Goal: Task Accomplishment & Management: Complete application form

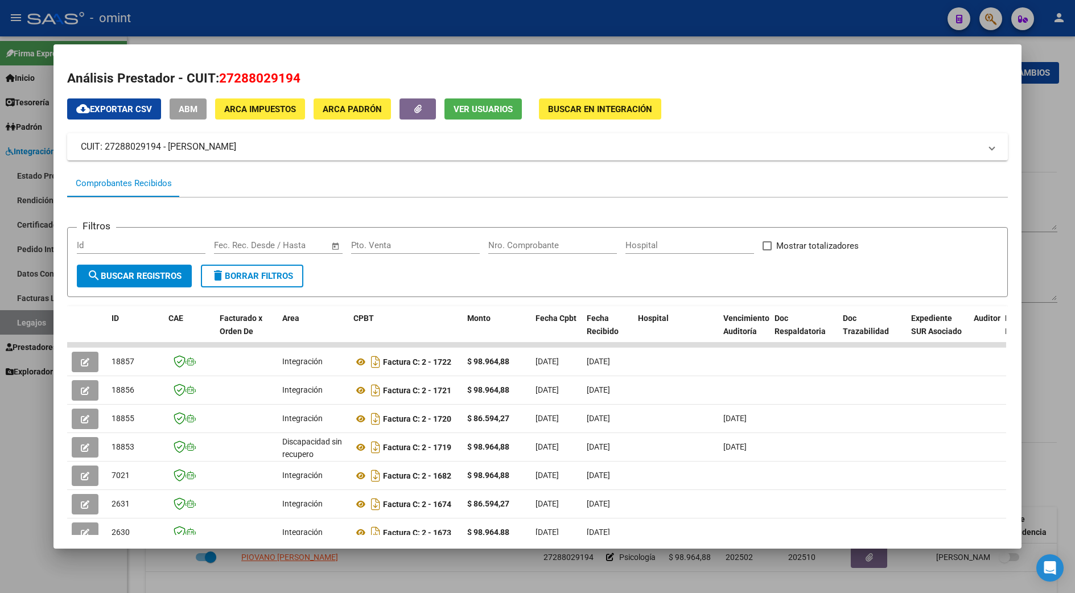
click at [1058, 313] on div at bounding box center [537, 296] width 1075 height 593
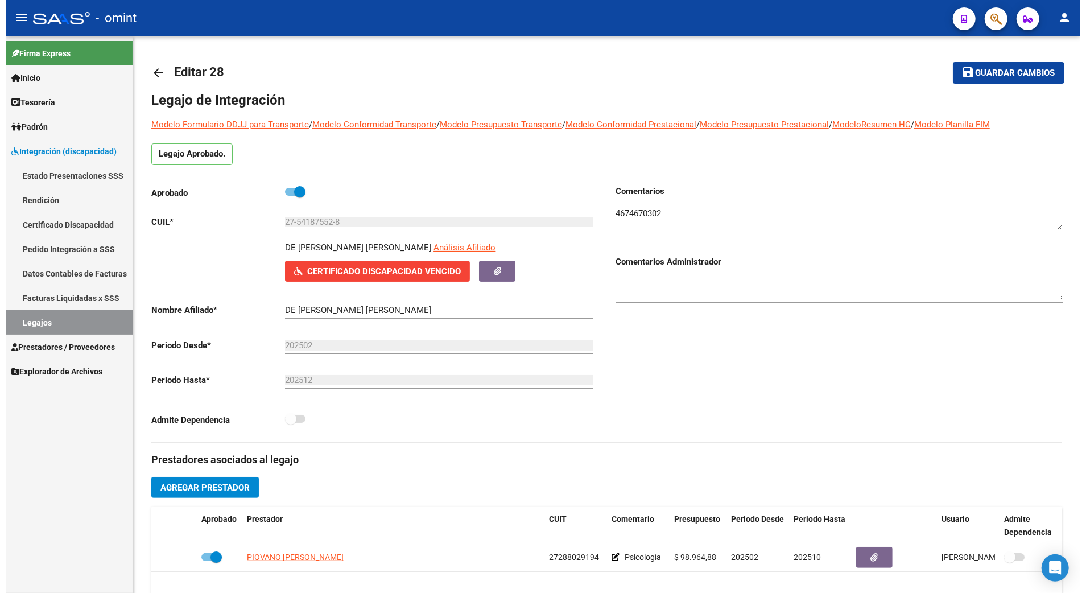
scroll to position [151, 0]
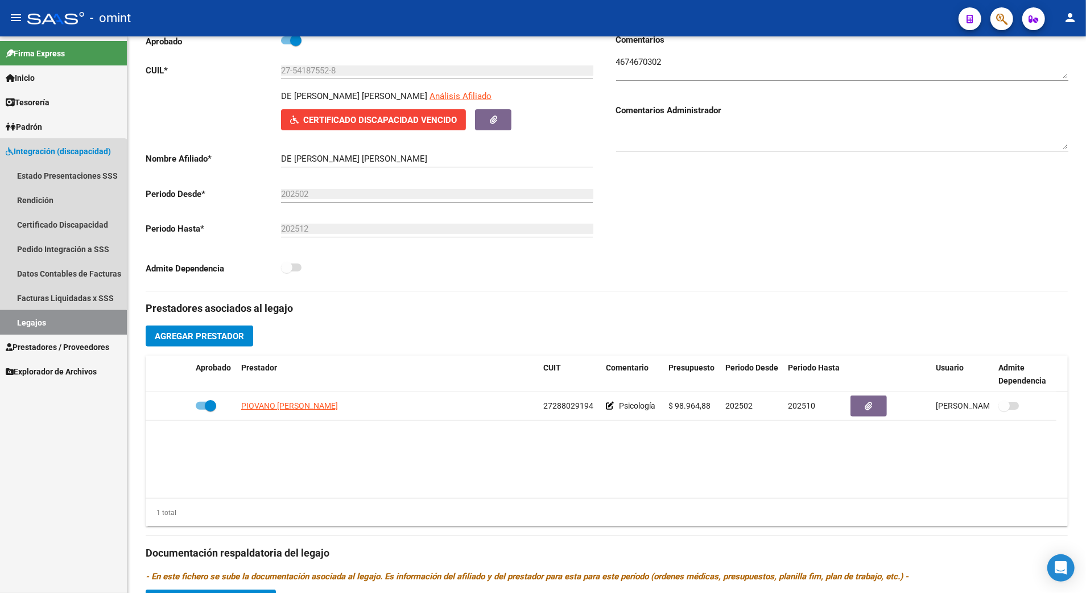
click at [43, 326] on link "Legajos" at bounding box center [63, 322] width 127 height 24
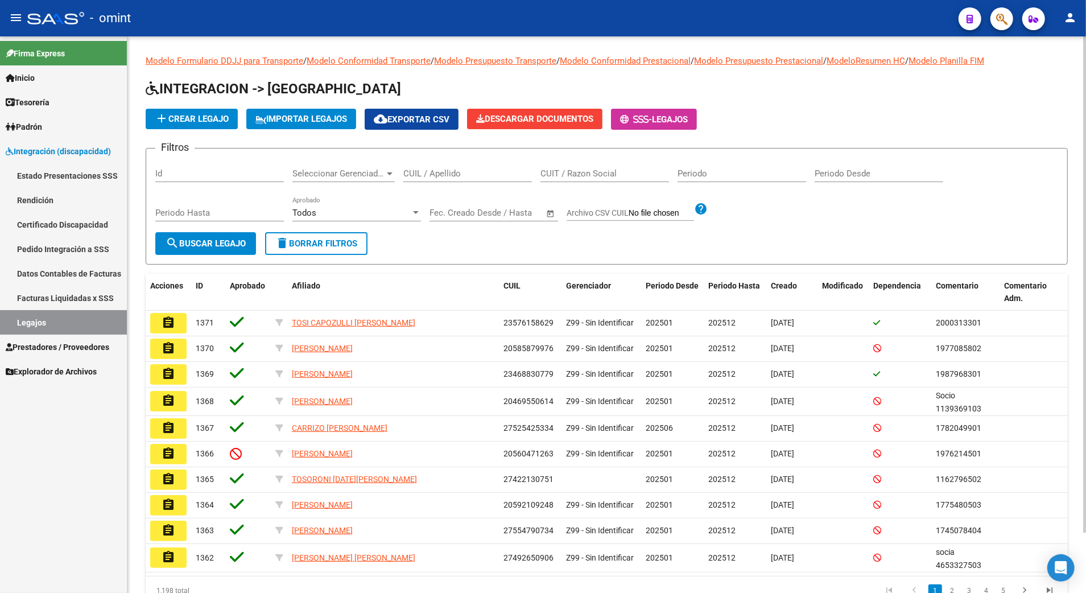
click at [451, 170] on input "CUIL / Apellido" at bounding box center [467, 173] width 129 height 10
paste input "20570407121"
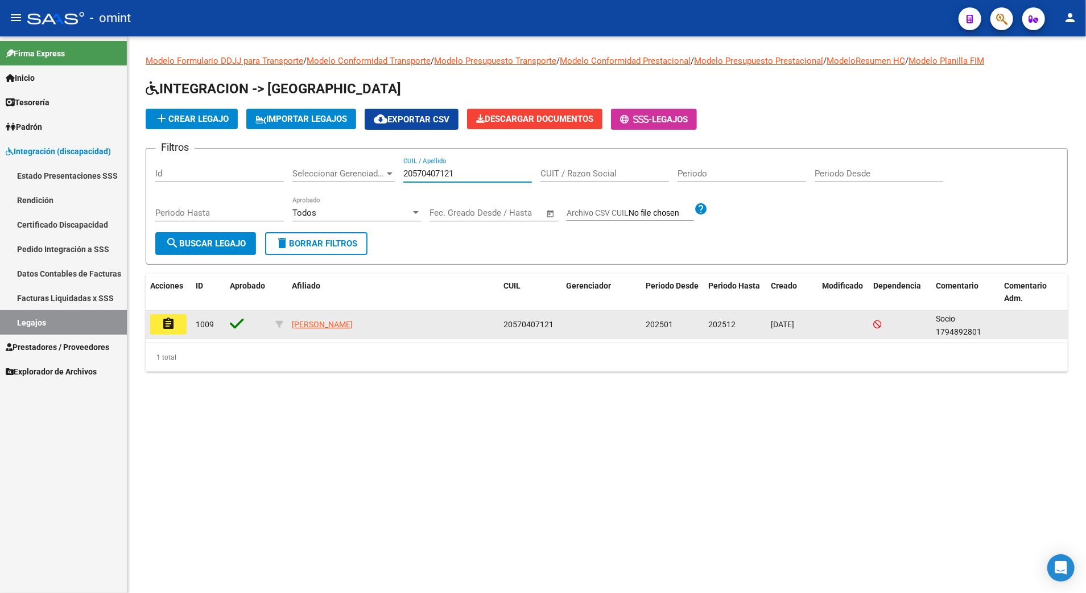
type input "20570407121"
click at [165, 321] on mat-icon "assignment" at bounding box center [169, 324] width 14 height 14
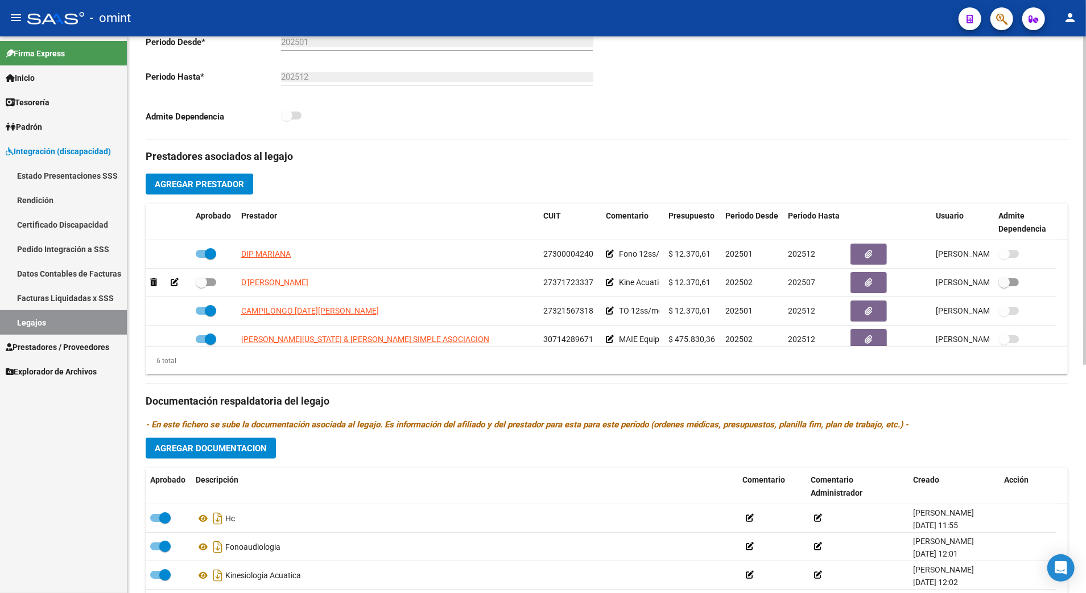
scroll to position [69, 0]
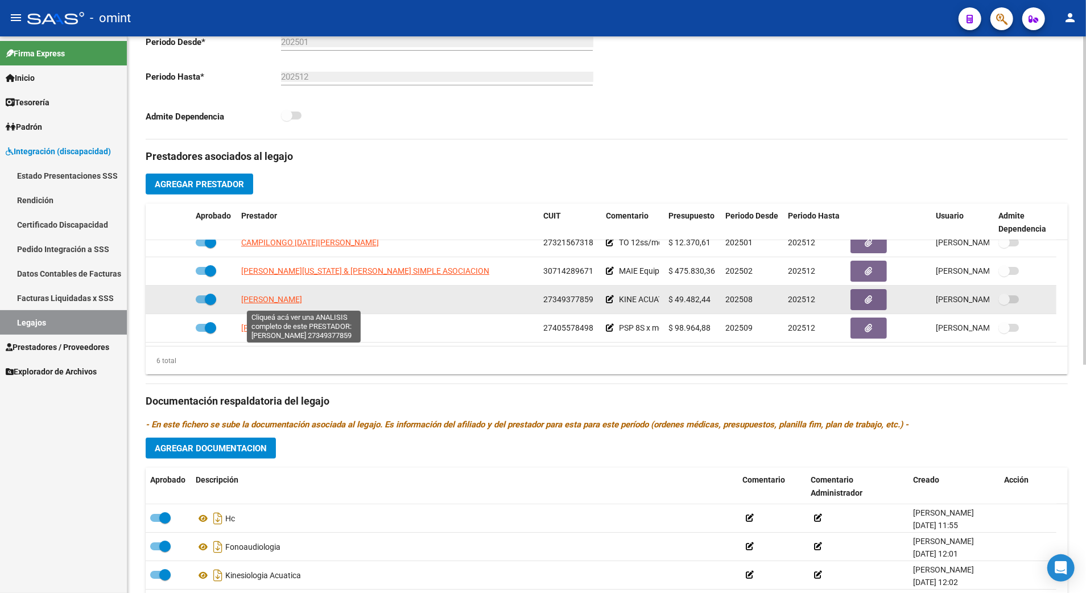
click at [302, 303] on span "[PERSON_NAME]" at bounding box center [271, 299] width 61 height 9
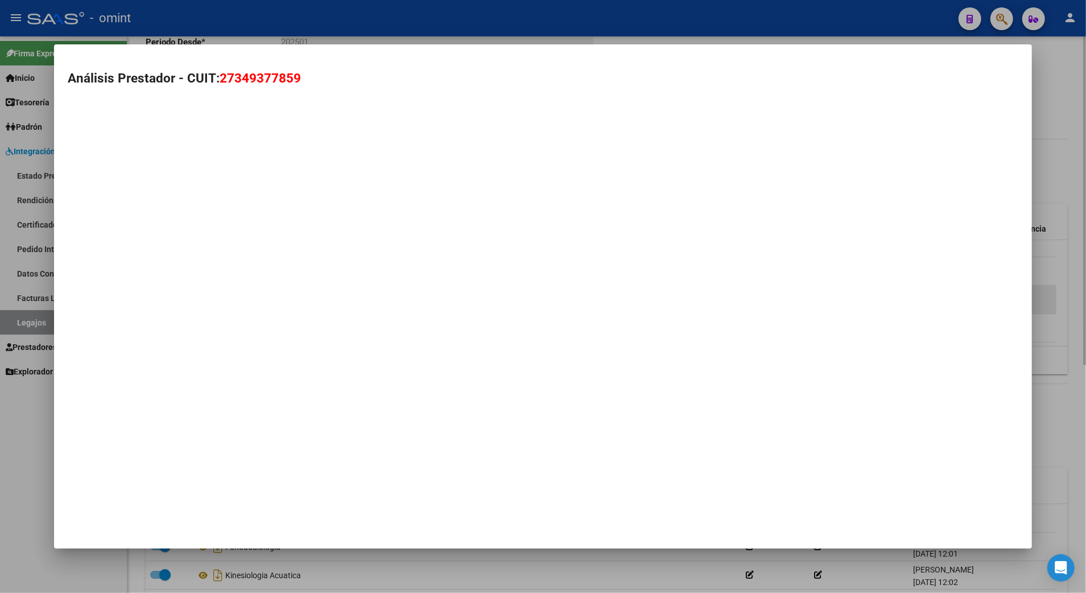
type textarea "27349377859"
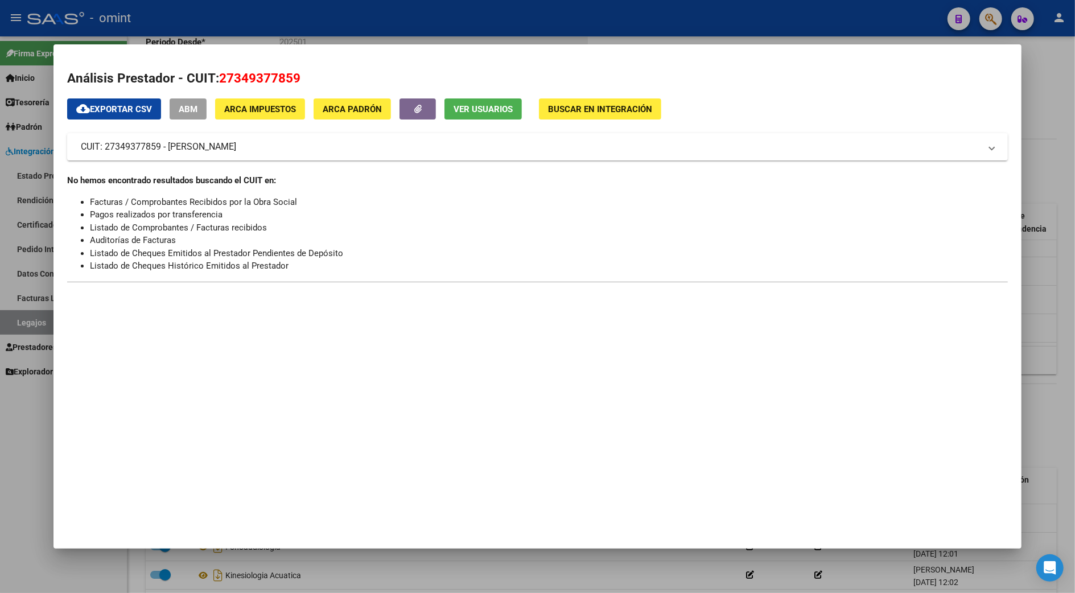
click at [1043, 89] on div at bounding box center [537, 296] width 1075 height 593
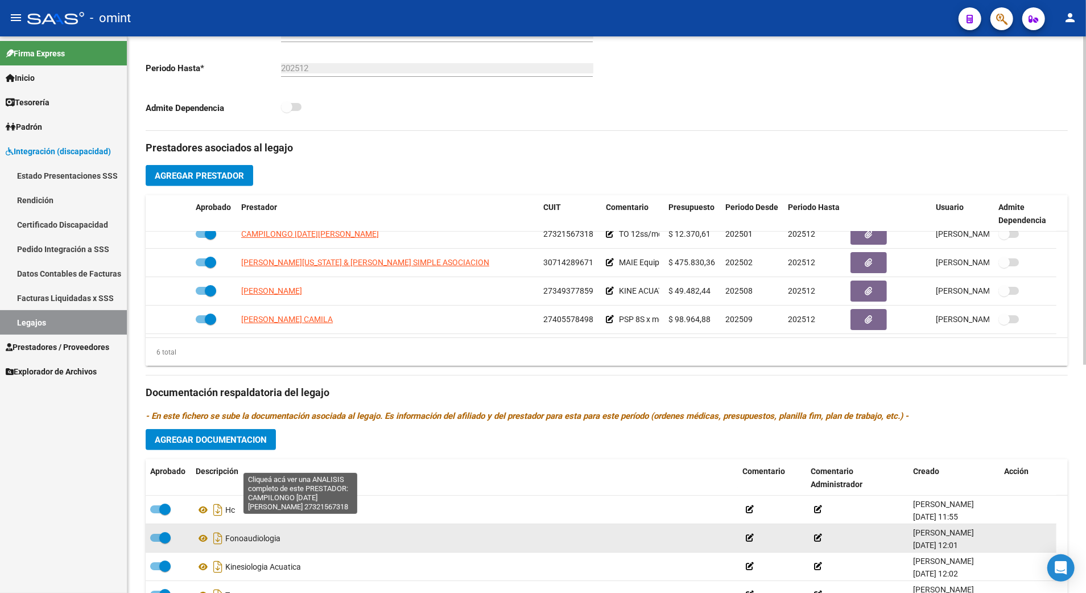
scroll to position [8, 0]
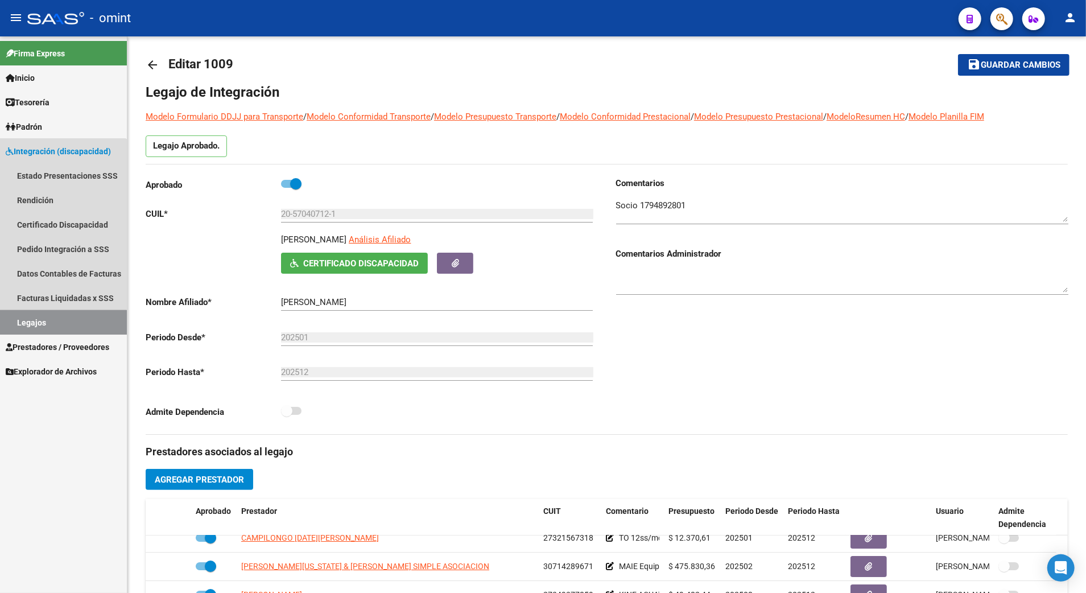
click at [28, 323] on link "Legajos" at bounding box center [63, 322] width 127 height 24
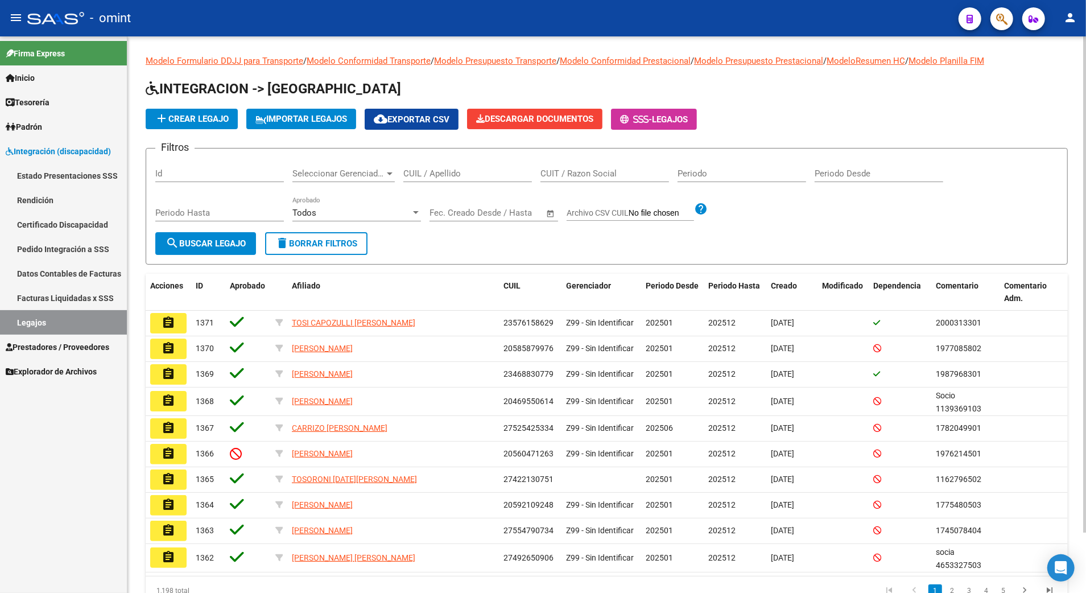
click at [449, 171] on input "CUIL / Apellido" at bounding box center [467, 173] width 129 height 10
paste input "20476633967"
type input "20476633967"
click at [196, 242] on span "search Buscar Legajo" at bounding box center [206, 243] width 80 height 10
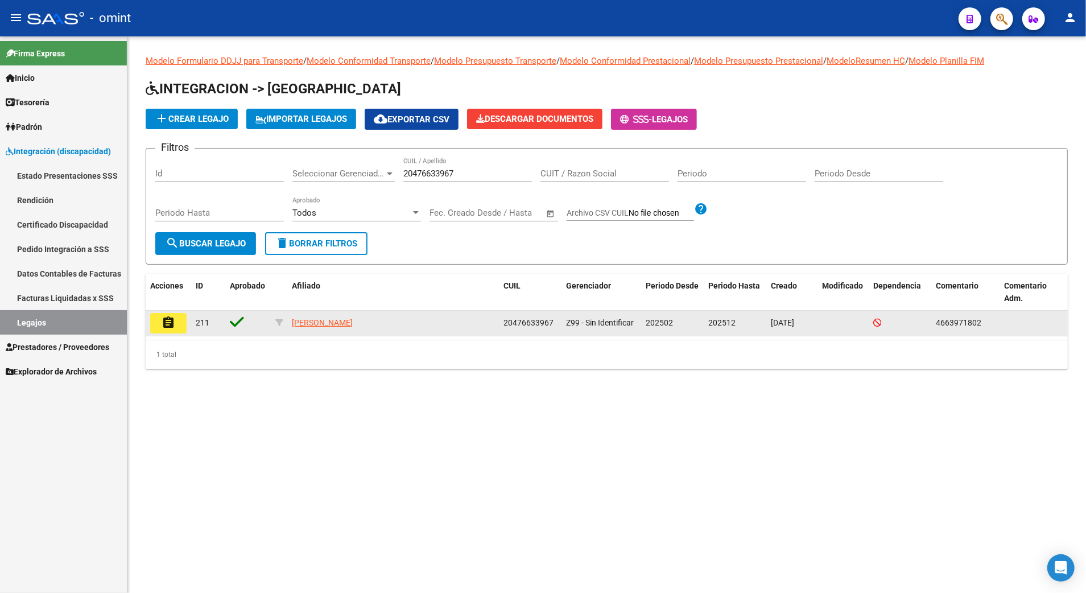
click at [167, 324] on mat-icon "assignment" at bounding box center [169, 323] width 14 height 14
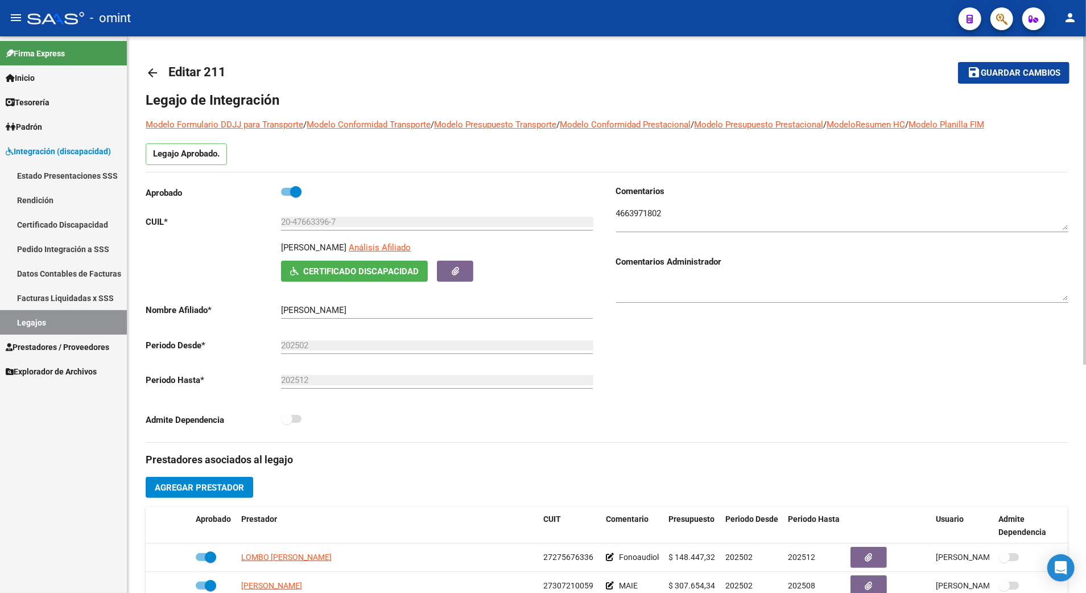
scroll to position [228, 0]
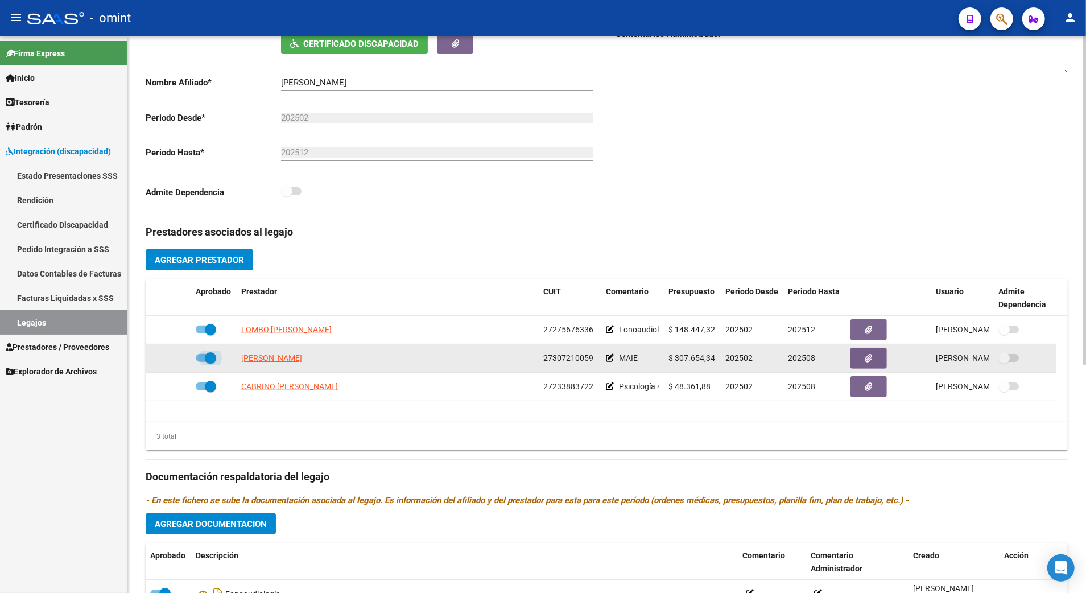
click at [196, 357] on span at bounding box center [206, 358] width 20 height 8
click at [201, 362] on input "checkbox" at bounding box center [201, 362] width 1 height 1
checkbox input "false"
click at [174, 362] on icon at bounding box center [175, 358] width 8 height 8
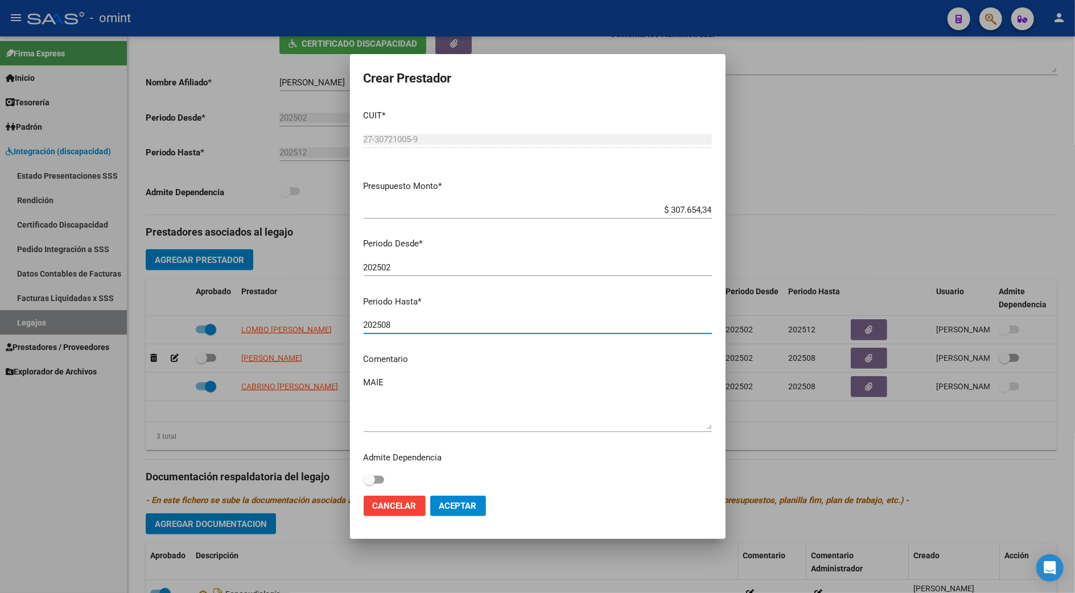
click at [391, 326] on input "202508" at bounding box center [537, 325] width 348 height 10
type input "202512"
click at [399, 378] on textarea "MAIE" at bounding box center [537, 402] width 348 height 53
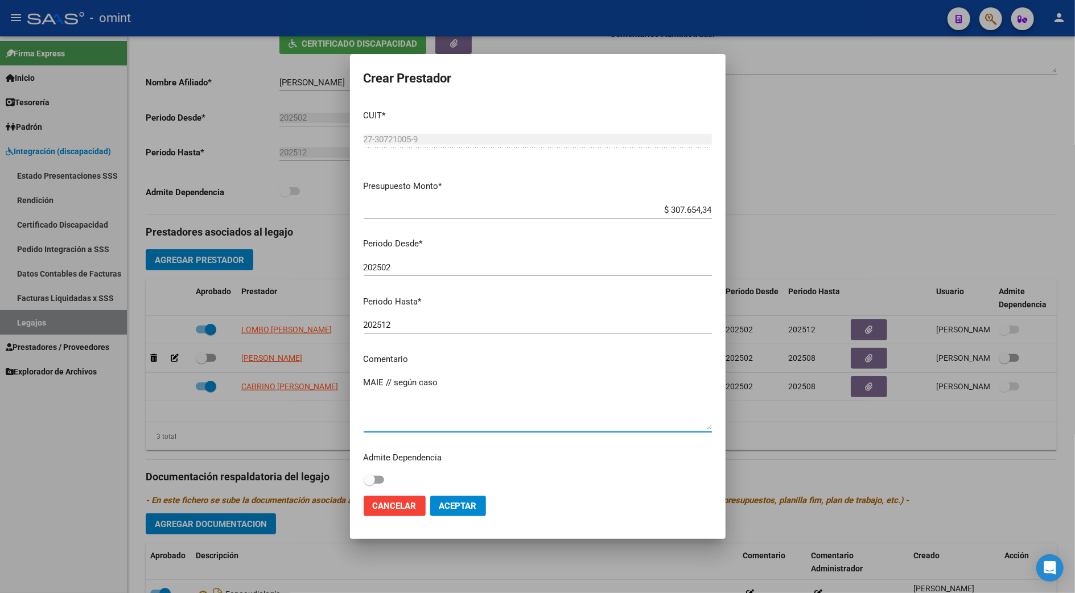
paste textarea "35660657/01"
type textarea "MAIE // según caso 35660657/01 se extiende periodo"
click at [449, 501] on span "Aceptar" at bounding box center [458, 506] width 38 height 10
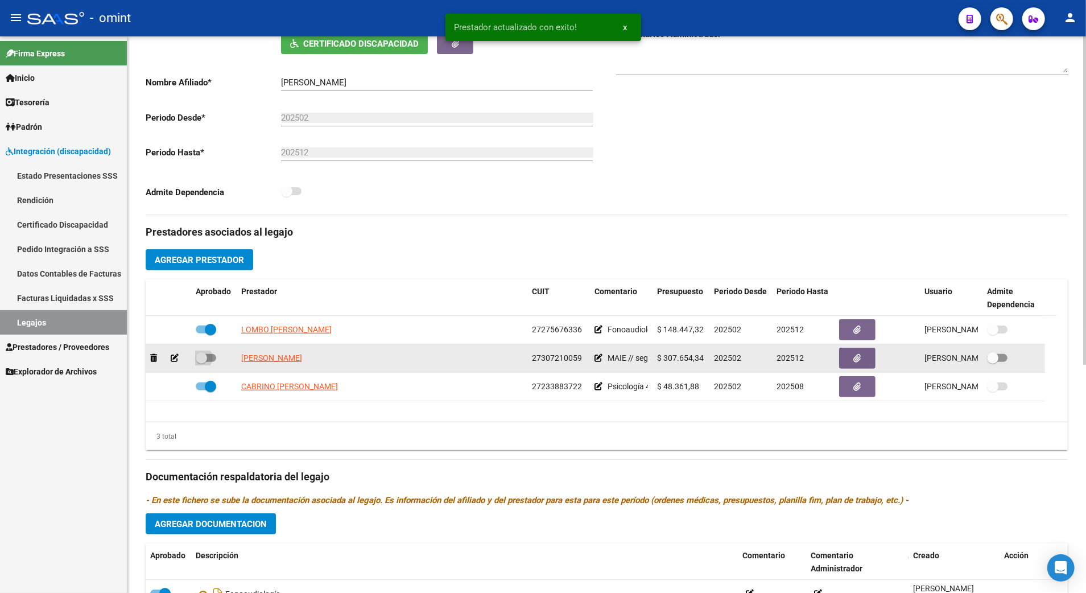
click at [210, 361] on span at bounding box center [206, 358] width 20 height 8
click at [201, 362] on input "checkbox" at bounding box center [201, 362] width 1 height 1
checkbox input "true"
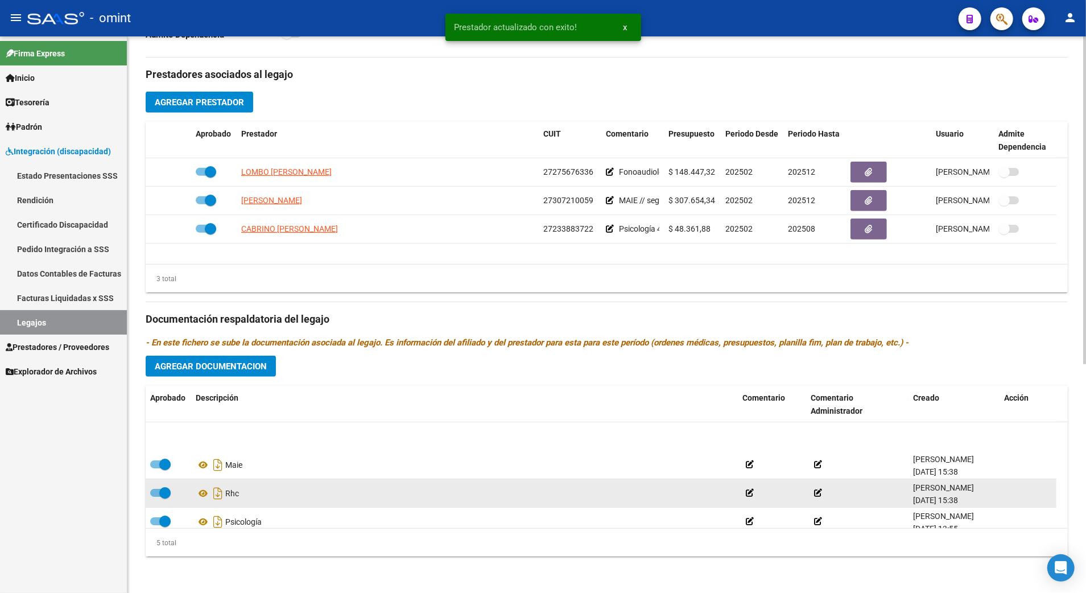
scroll to position [40, 0]
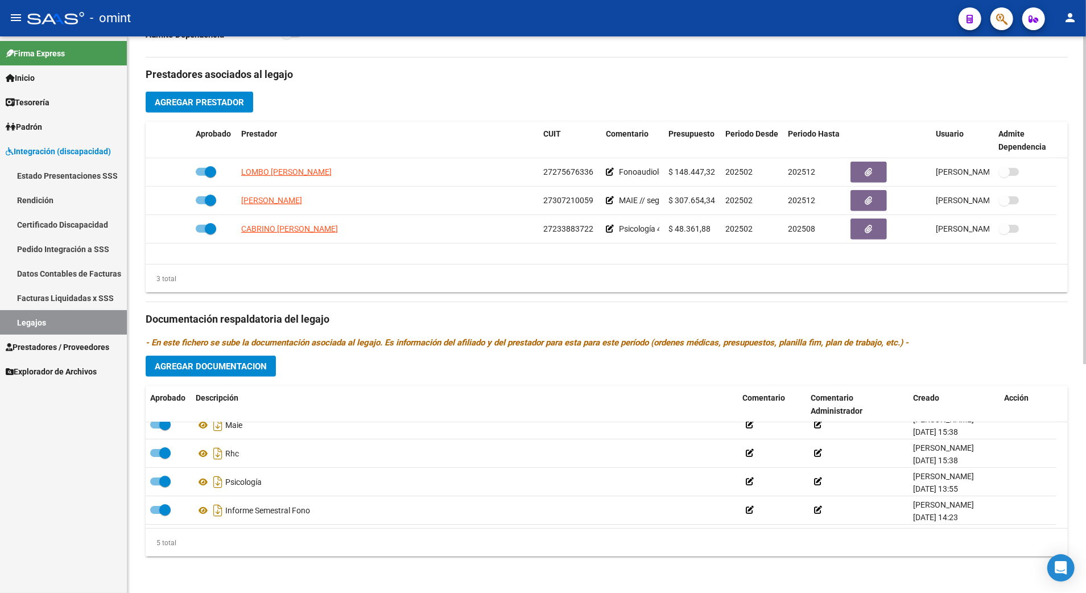
click at [235, 362] on span "Agregar Documentacion" at bounding box center [211, 366] width 112 height 10
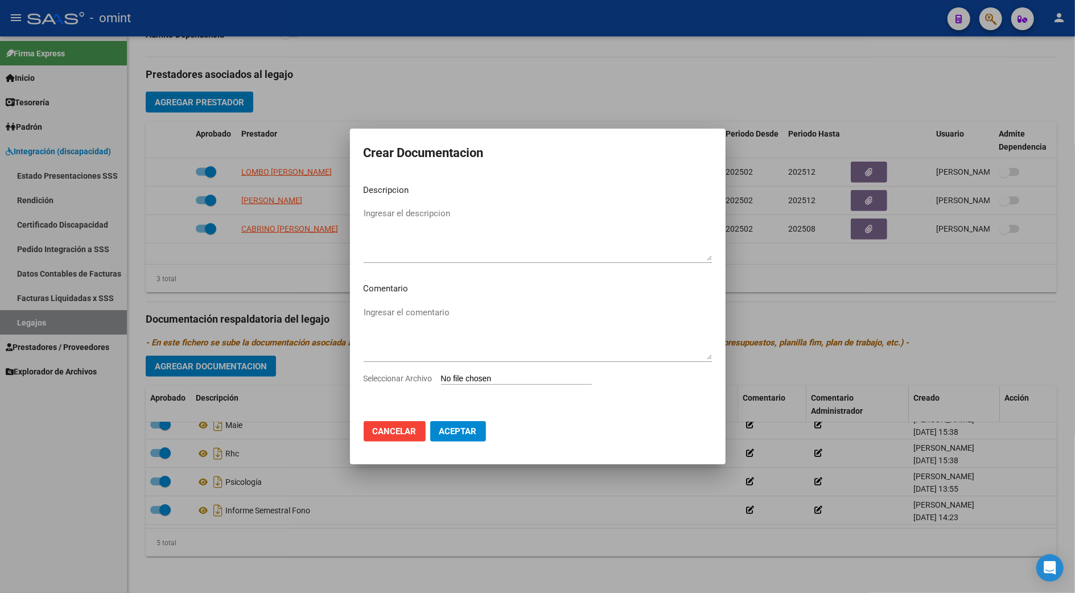
click at [494, 379] on input "Seleccionar Archivo" at bounding box center [516, 379] width 151 height 11
click at [380, 436] on button "Cancelar" at bounding box center [394, 431] width 62 height 20
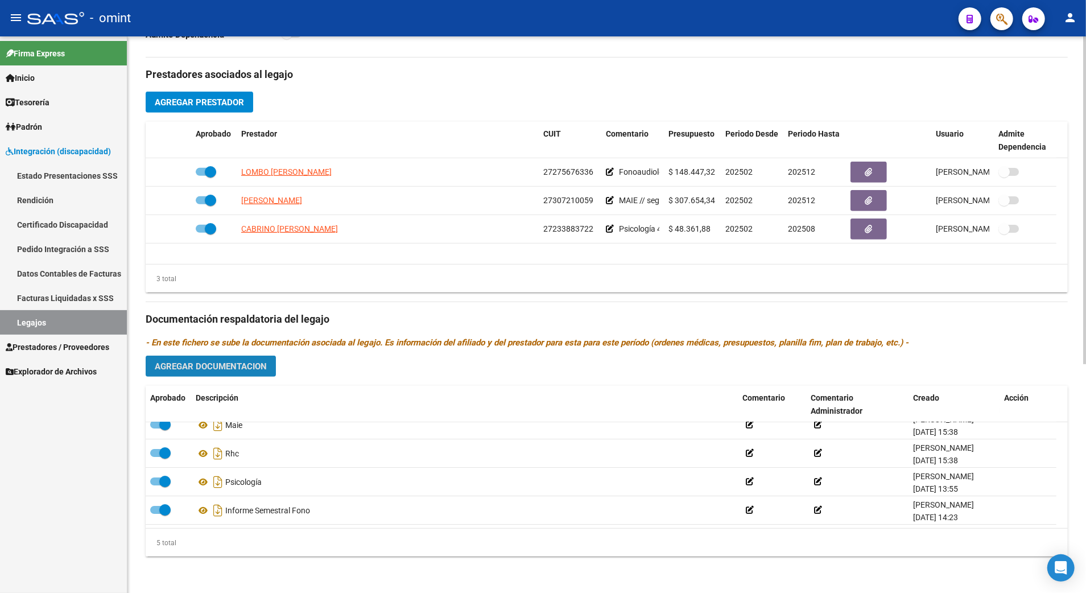
click at [231, 364] on span "Agregar Documentacion" at bounding box center [211, 366] width 112 height 10
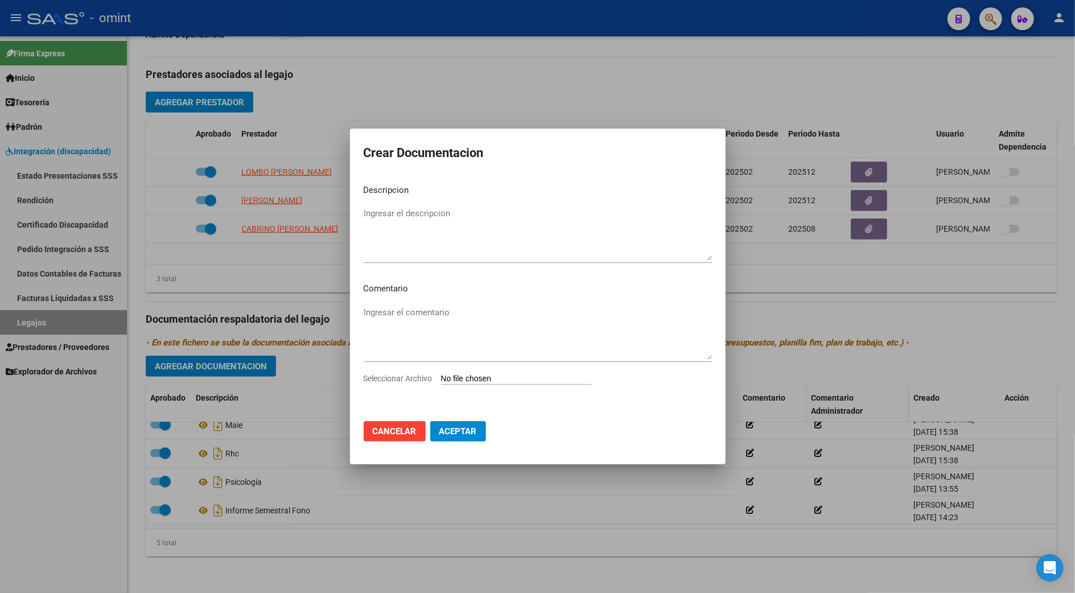
click at [498, 383] on input "Seleccionar Archivo" at bounding box center [516, 379] width 151 height 11
type input "C:\fakepath\4663971802_25082803092_adap-ppi.pdf"
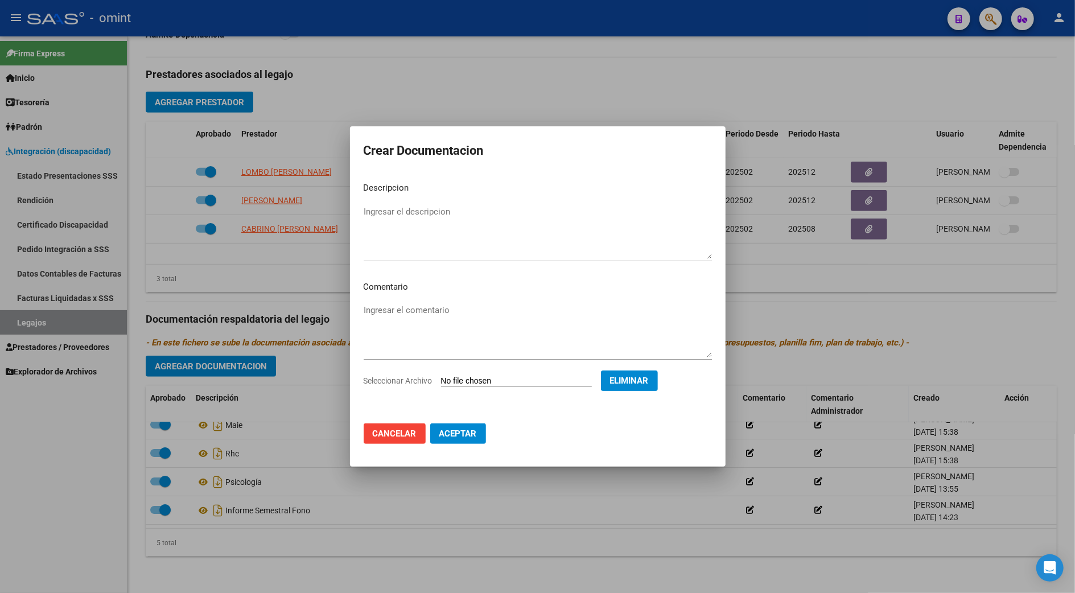
click at [391, 214] on textarea "Ingresar el descripcion" at bounding box center [537, 231] width 348 height 53
drag, startPoint x: 503, startPoint y: 208, endPoint x: 460, endPoint y: 210, distance: 42.7
click at [460, 210] on textarea "ADAPTA CURRICULARES MAESTRA" at bounding box center [537, 231] width 348 height 53
click at [361, 210] on mat-dialog-content "Descripcion ADAPTA CURRICULARES Ingresar el descripcion Comentario Ingresar el …" at bounding box center [537, 293] width 375 height 241
click at [365, 210] on textarea "ADAPTA CURRICULARES" at bounding box center [537, 231] width 348 height 53
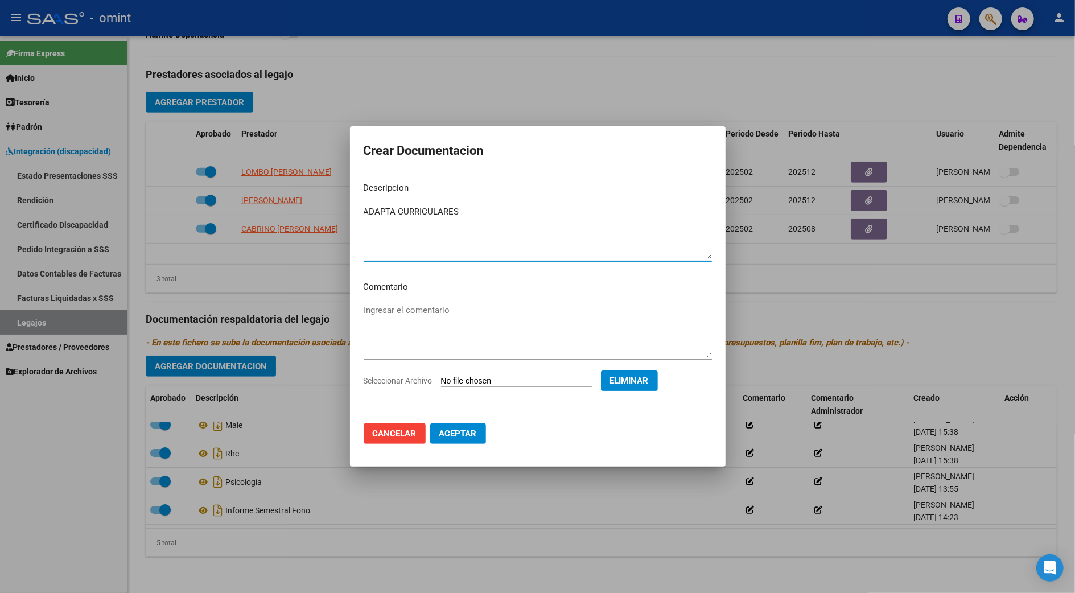
paste textarea "MAESTRA"
type textarea "MAESTRA: ADAPTA CURRICULARES"
click at [455, 428] on span "Aceptar" at bounding box center [458, 433] width 38 height 10
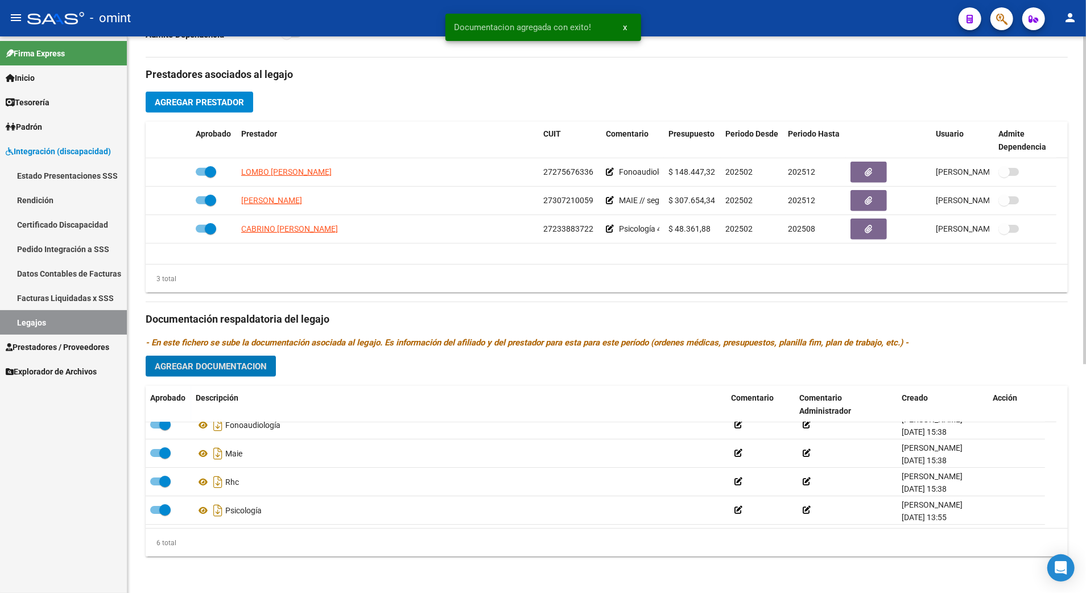
click at [224, 366] on span "Agregar Documentacion" at bounding box center [211, 366] width 112 height 10
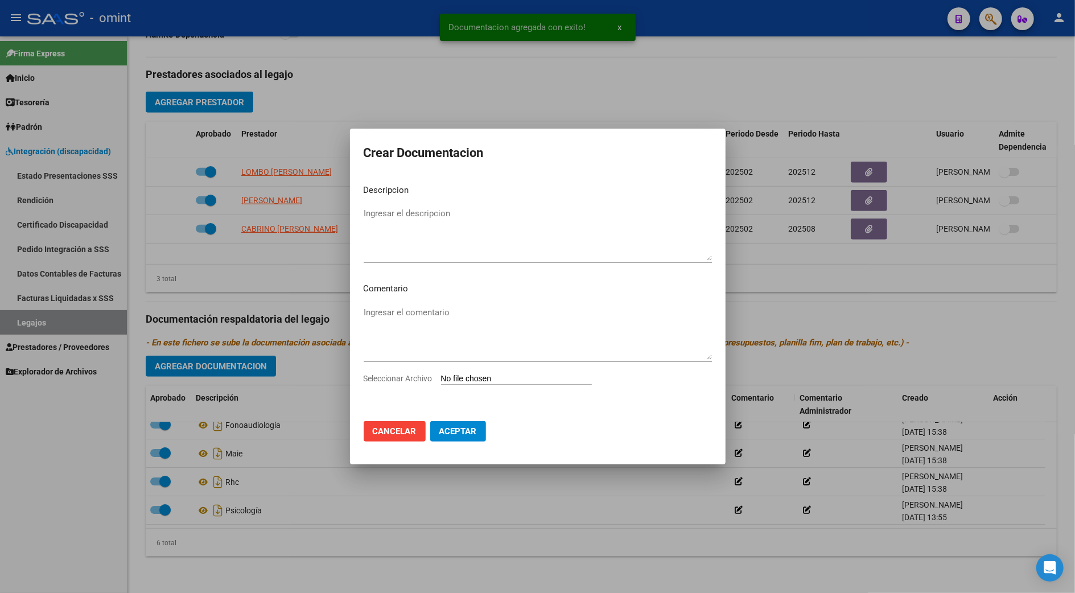
click at [534, 374] on input "Seleccionar Archivo" at bounding box center [516, 379] width 151 height 11
click at [849, 369] on div at bounding box center [537, 296] width 1075 height 593
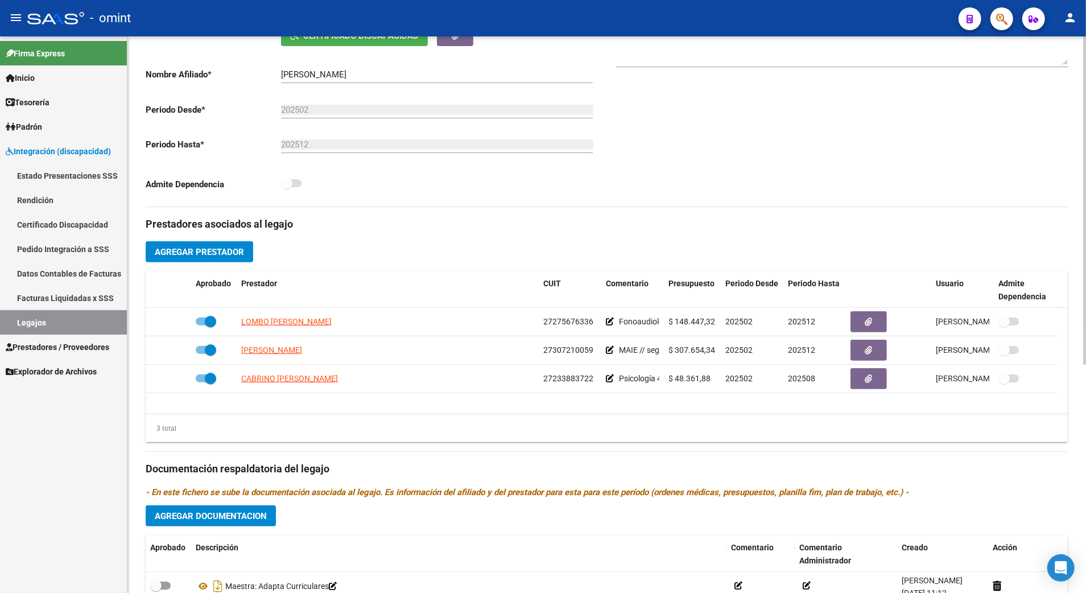
scroll to position [387, 0]
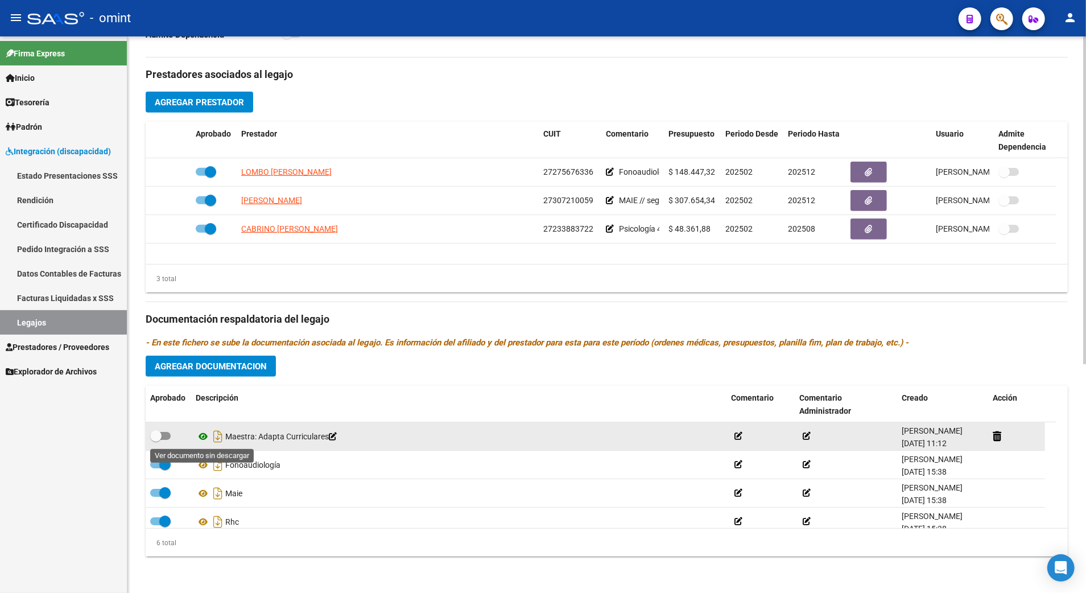
click at [200, 435] on icon at bounding box center [203, 436] width 15 height 14
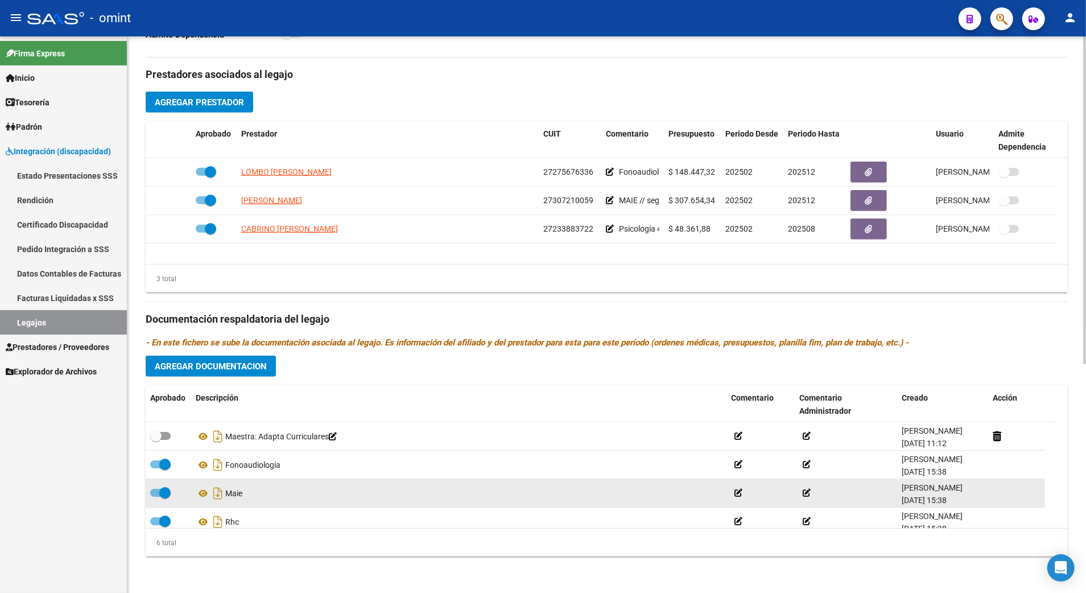
click at [438, 480] on datatable-body-cell "Maie" at bounding box center [458, 493] width 535 height 28
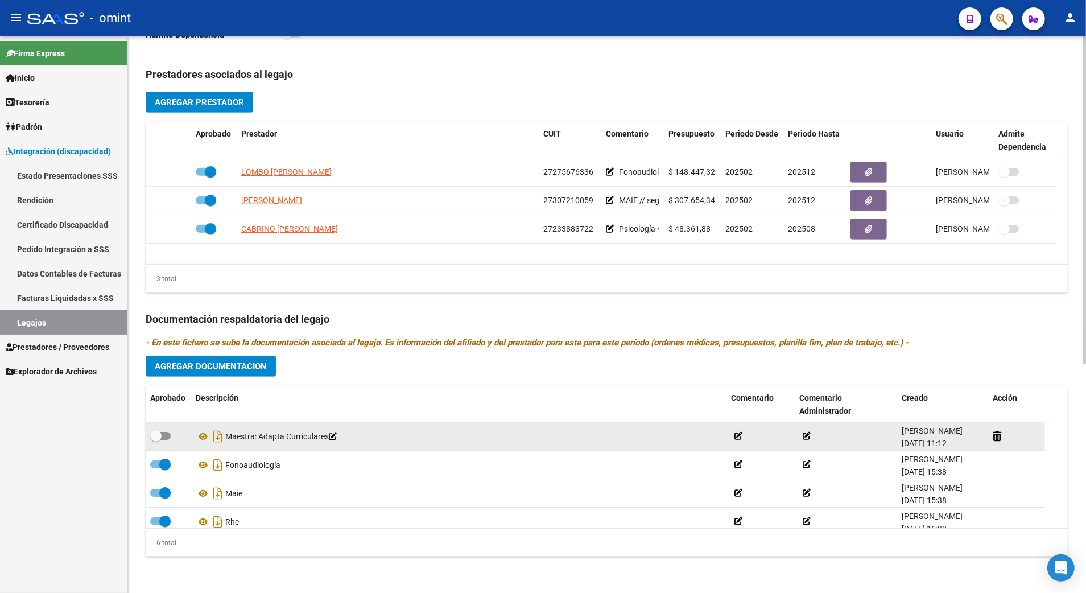
click at [167, 432] on span at bounding box center [160, 436] width 20 height 8
click at [156, 440] on input "checkbox" at bounding box center [155, 440] width 1 height 1
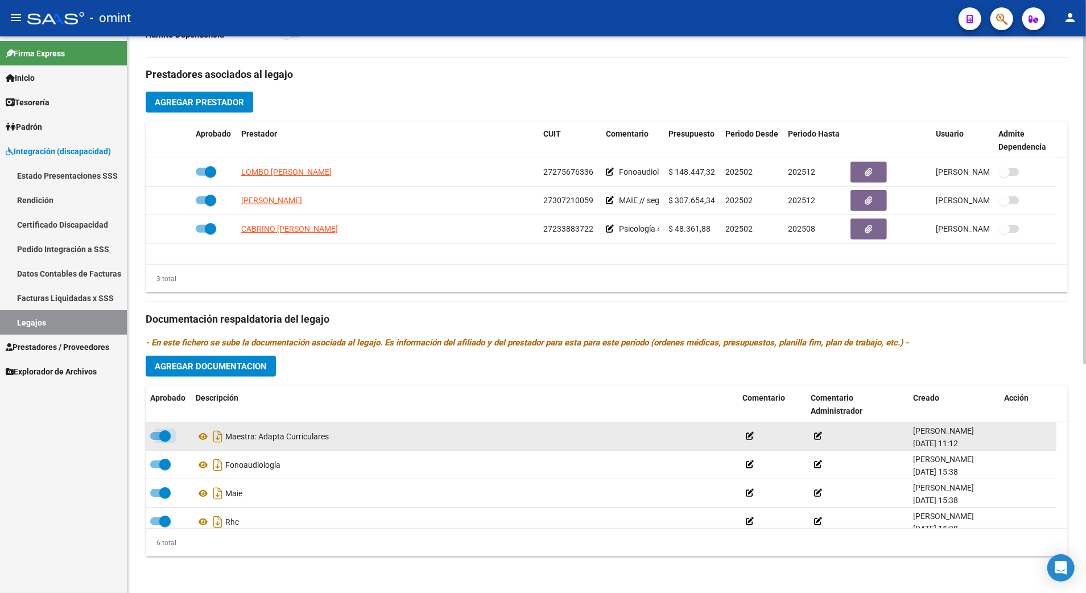
click at [154, 436] on span at bounding box center [160, 436] width 20 height 8
click at [155, 440] on input "checkbox" at bounding box center [155, 440] width 1 height 1
click at [754, 433] on icon at bounding box center [750, 436] width 8 height 8
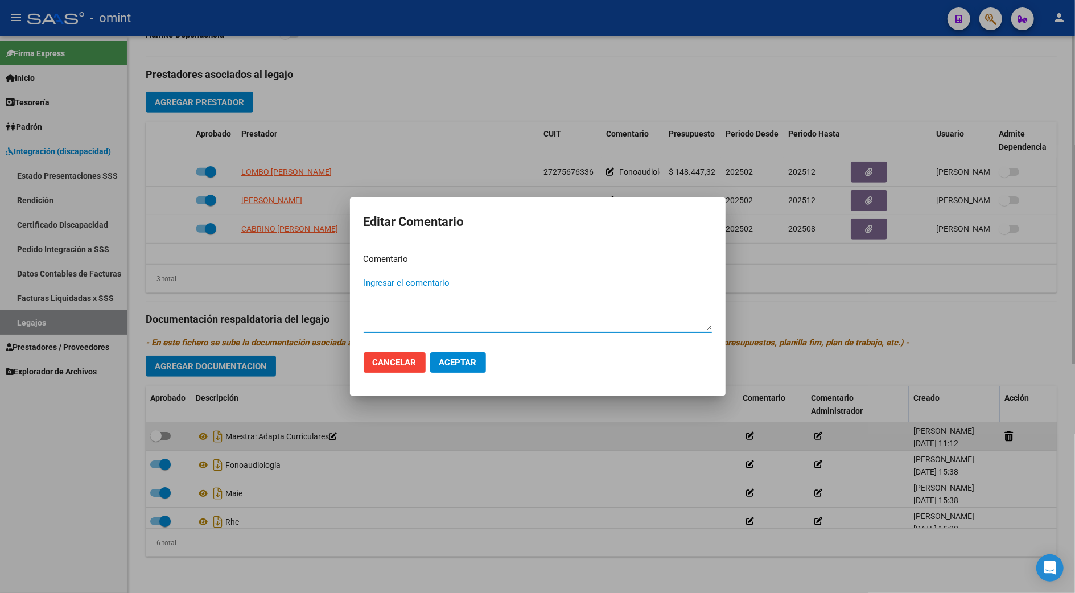
click at [754, 433] on div at bounding box center [537, 296] width 1075 height 593
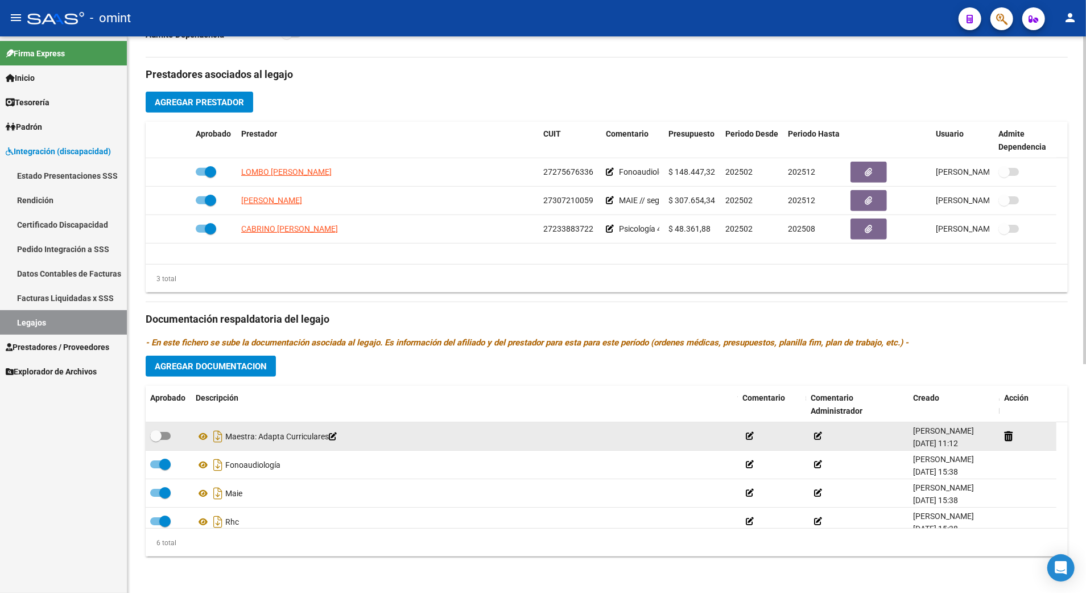
click at [822, 438] on icon at bounding box center [818, 436] width 8 height 8
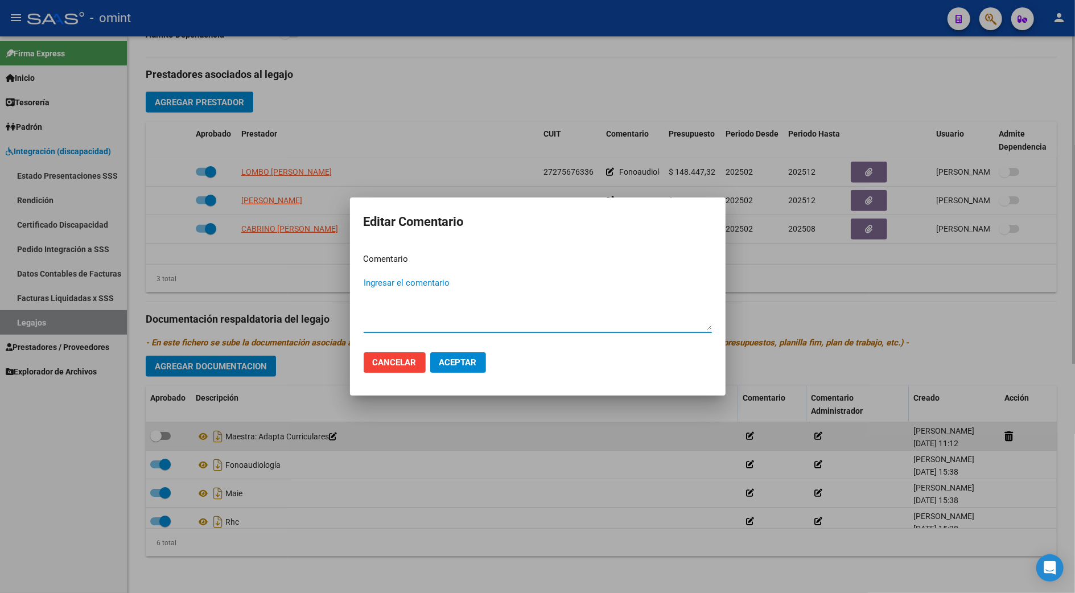
click at [823, 438] on div at bounding box center [537, 296] width 1075 height 593
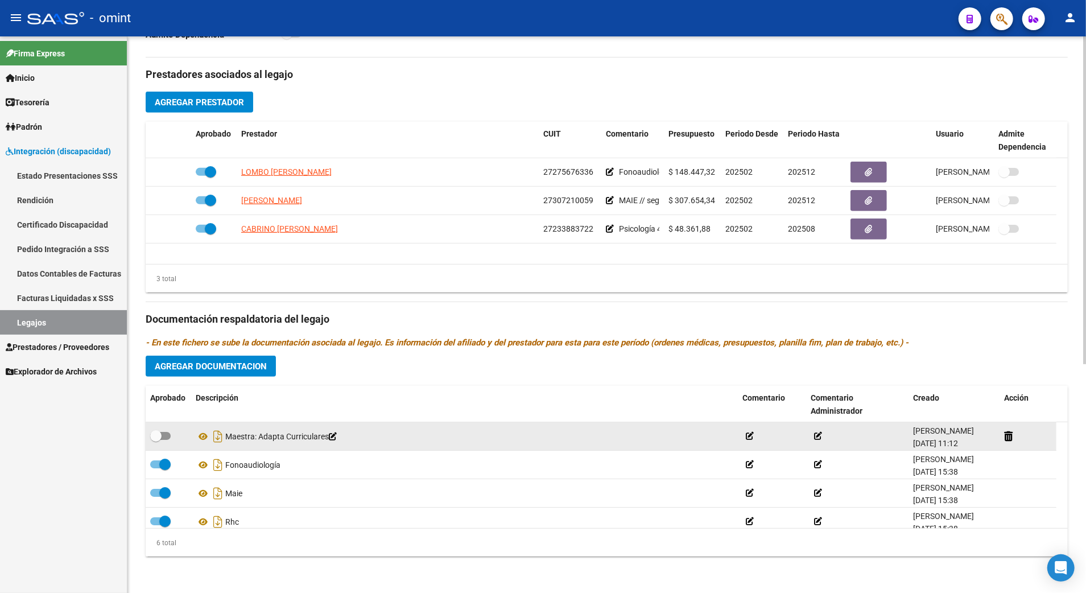
click at [337, 437] on icon at bounding box center [333, 436] width 8 height 8
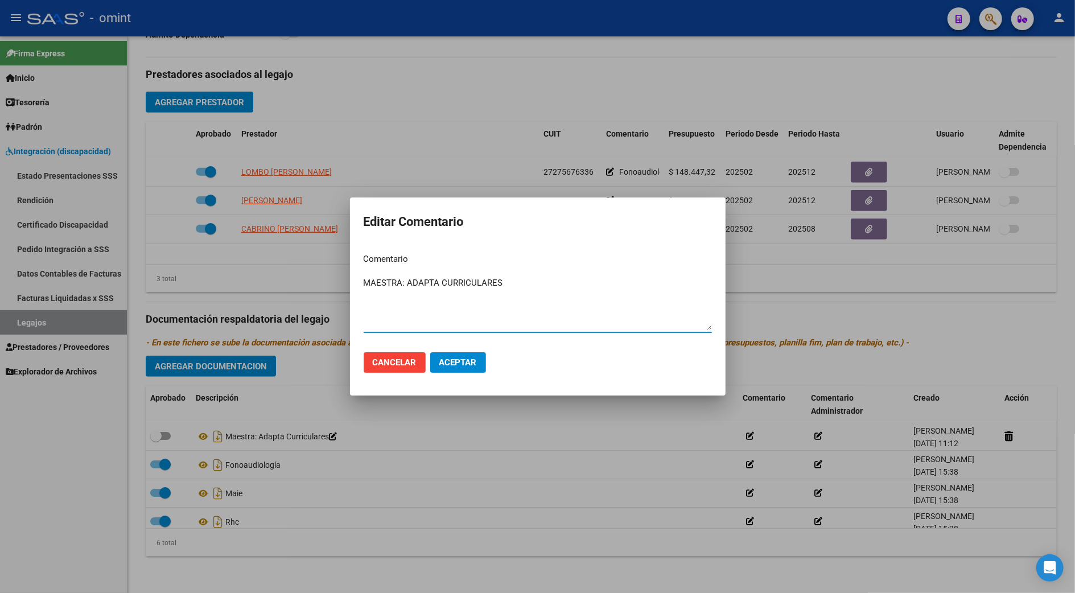
click at [449, 356] on button "Aceptar" at bounding box center [458, 362] width 56 height 20
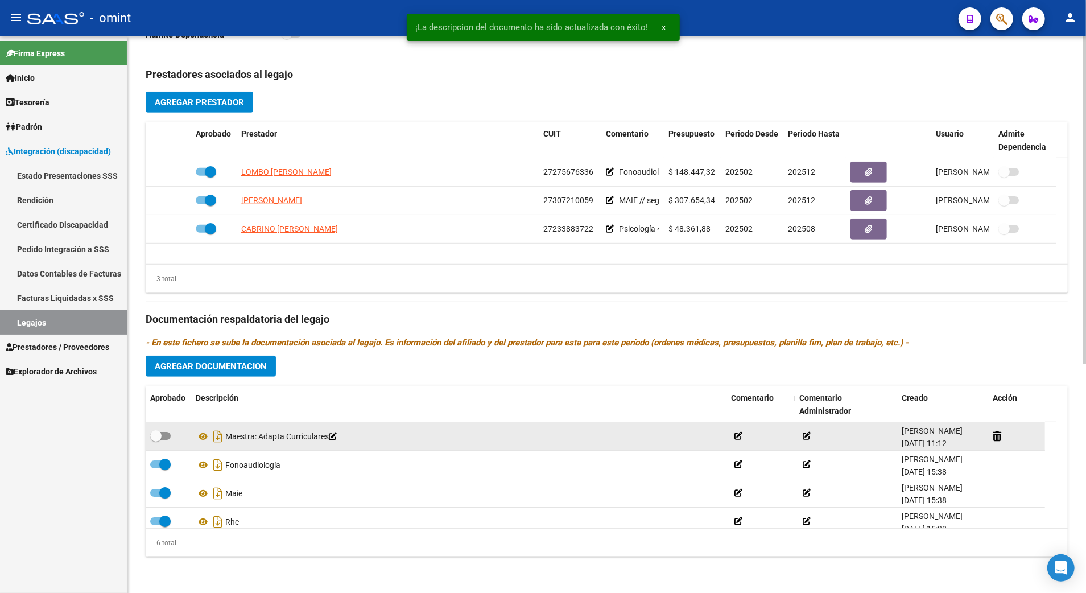
click at [165, 435] on span at bounding box center [160, 436] width 20 height 8
click at [156, 440] on input "checkbox" at bounding box center [155, 440] width 1 height 1
checkbox input "true"
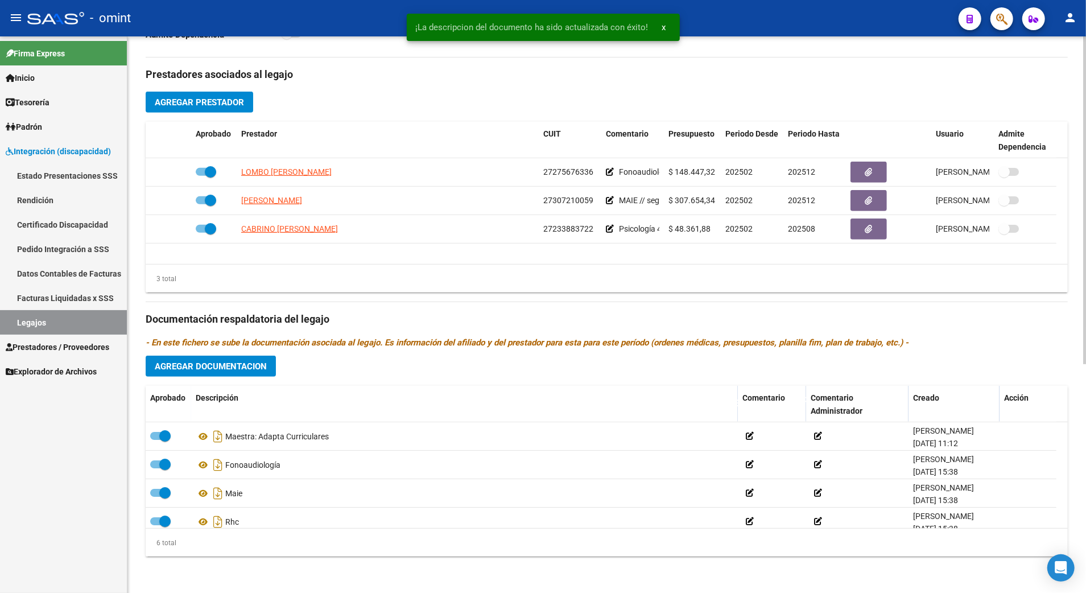
click at [203, 362] on span "Agregar Documentacion" at bounding box center [211, 366] width 112 height 10
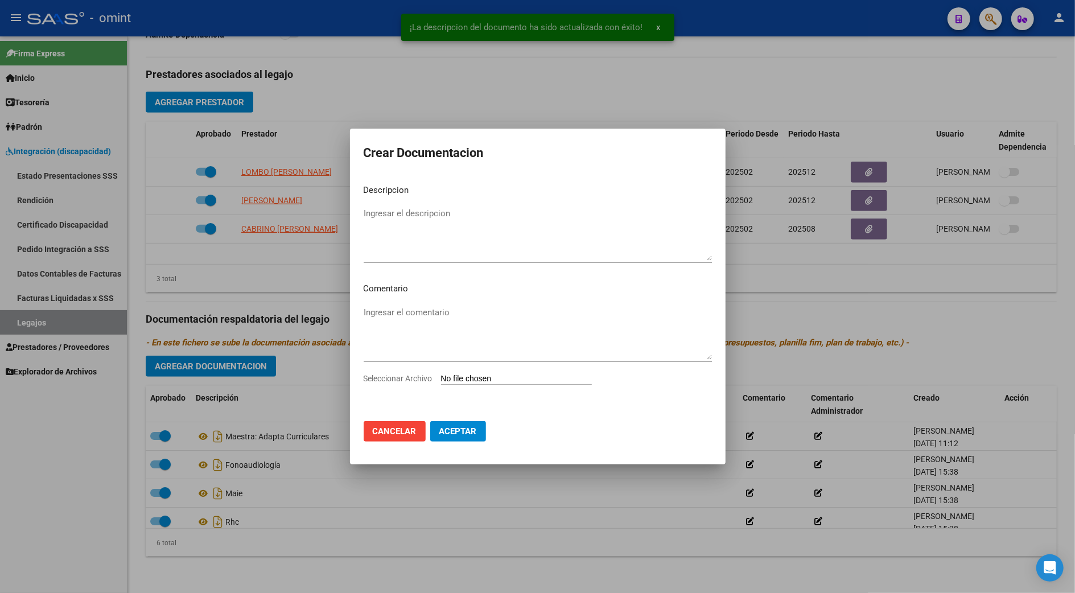
click at [524, 377] on input "Seleccionar Archivo" at bounding box center [516, 379] width 151 height 11
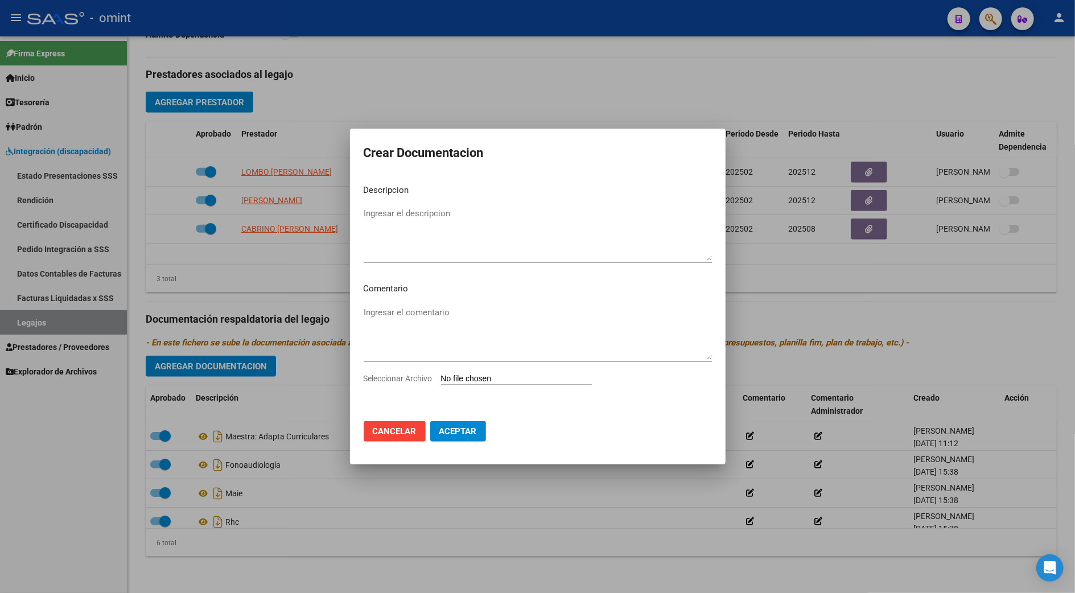
type input "C:\fakepath\CAR - ACTA ACUERDO.pdf"
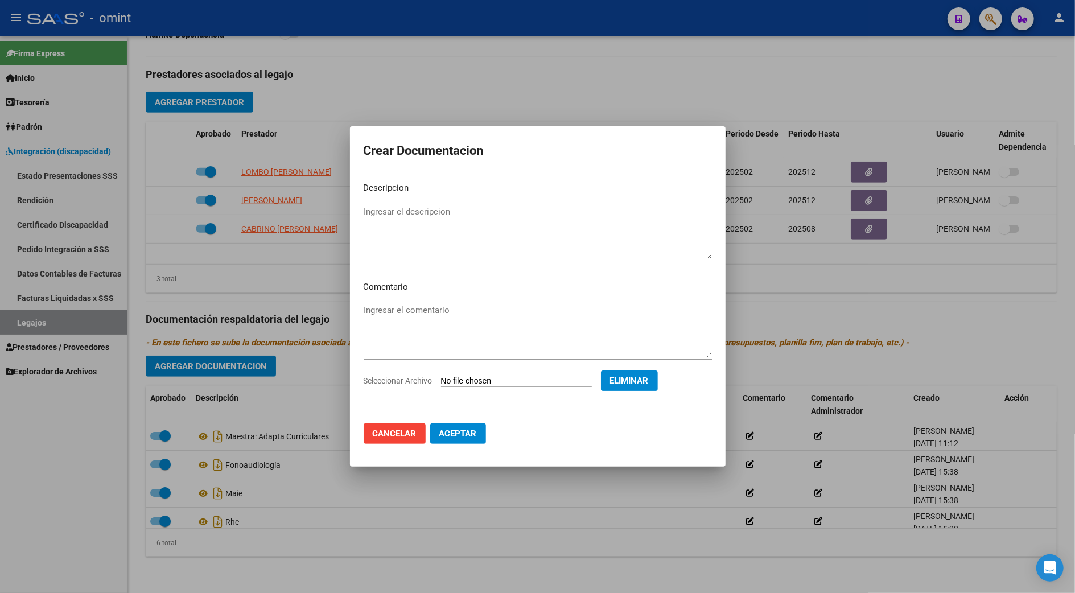
click at [387, 203] on div "Ingresar el descripcion" at bounding box center [537, 232] width 348 height 58
click at [385, 210] on textarea "CAR -ACTA ACUERDO" at bounding box center [537, 231] width 348 height 53
type textarea "CAR - ACTA ACUERDO"
click at [456, 437] on span "Aceptar" at bounding box center [458, 433] width 38 height 10
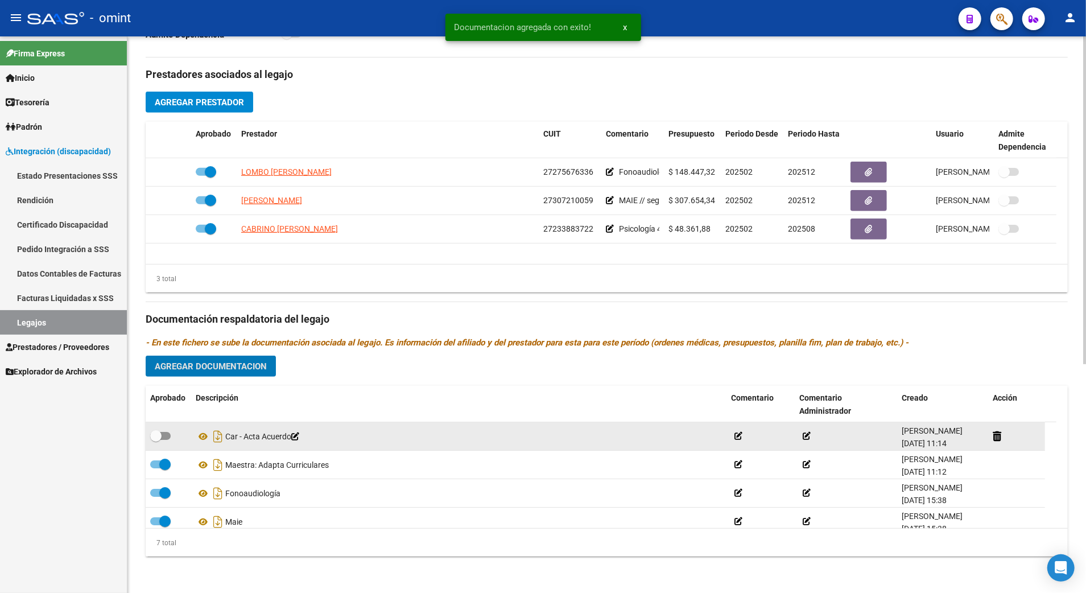
drag, startPoint x: 171, startPoint y: 433, endPoint x: 164, endPoint y: 433, distance: 6.8
click at [168, 433] on div at bounding box center [168, 436] width 36 height 15
click at [164, 433] on span at bounding box center [160, 436] width 20 height 8
click at [156, 440] on input "checkbox" at bounding box center [155, 440] width 1 height 1
checkbox input "true"
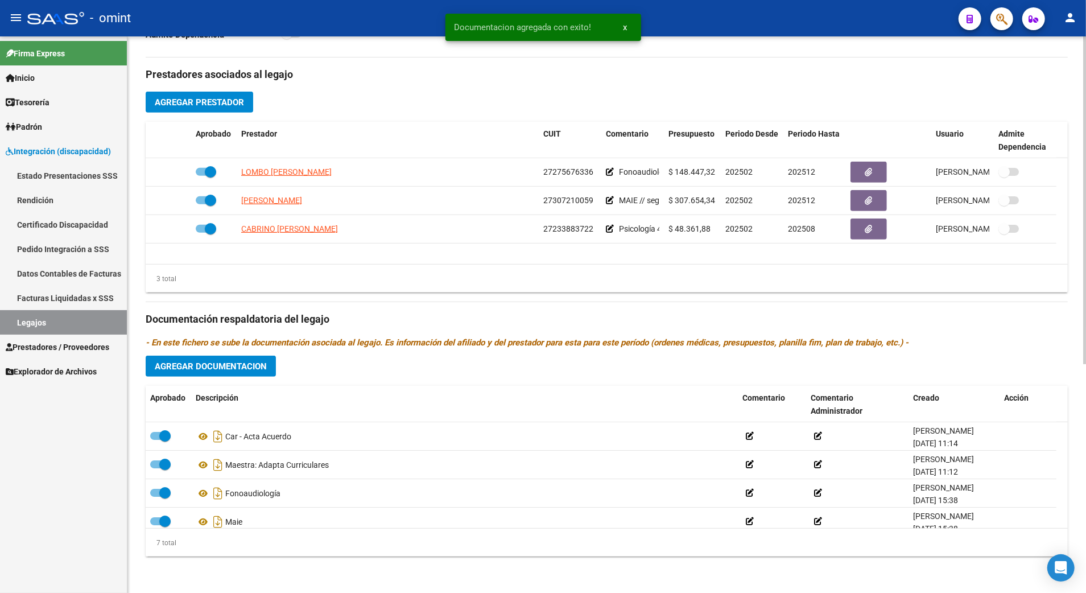
scroll to position [0, 0]
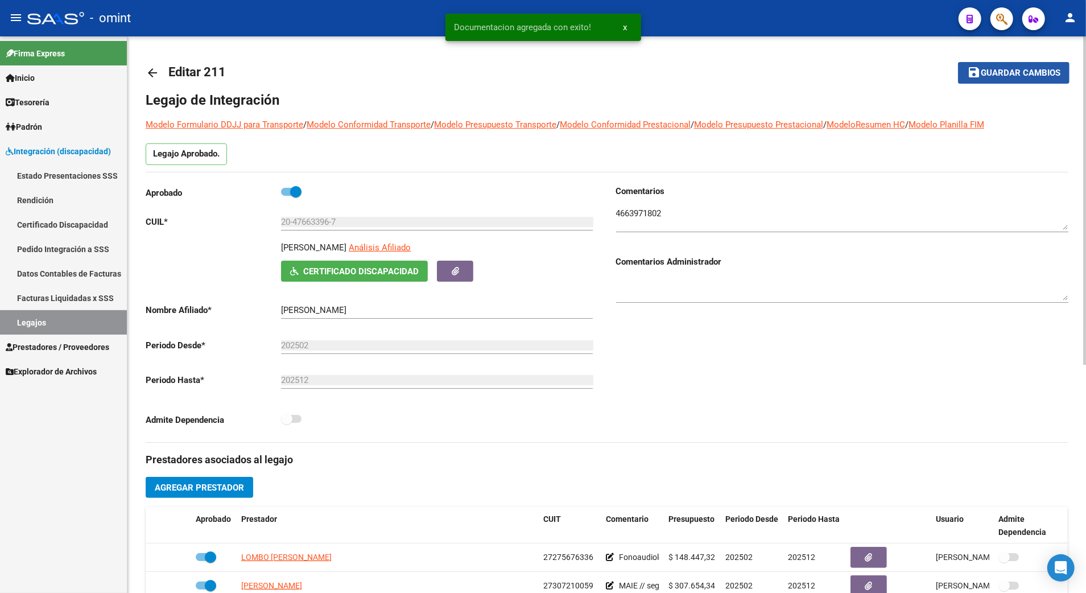
click at [1020, 75] on span "Guardar cambios" at bounding box center [1021, 73] width 80 height 10
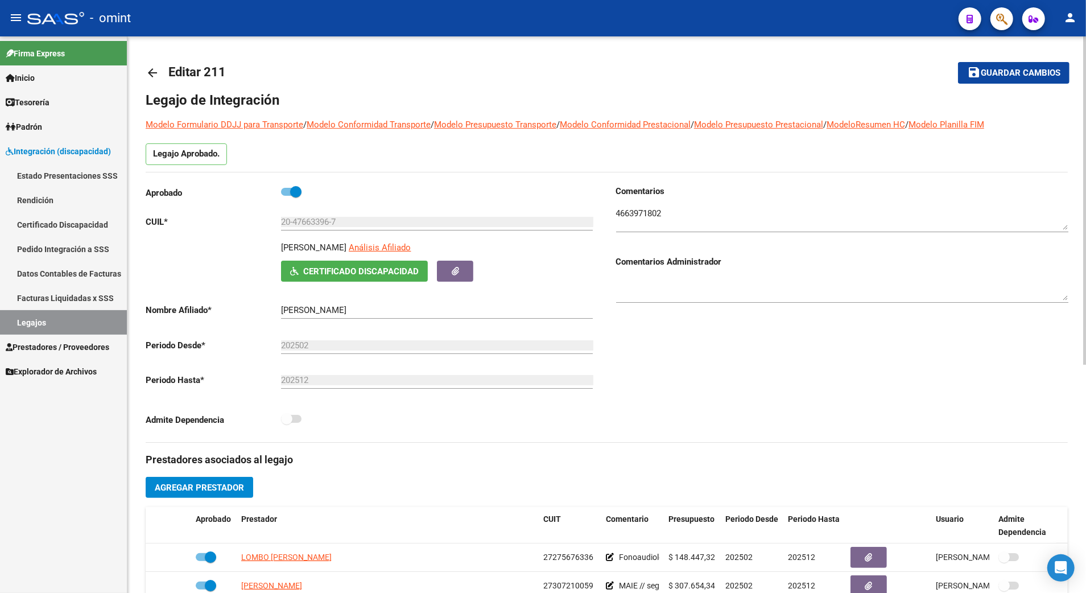
click at [1029, 61] on mat-toolbar-row "save Guardar cambios" at bounding box center [973, 73] width 192 height 36
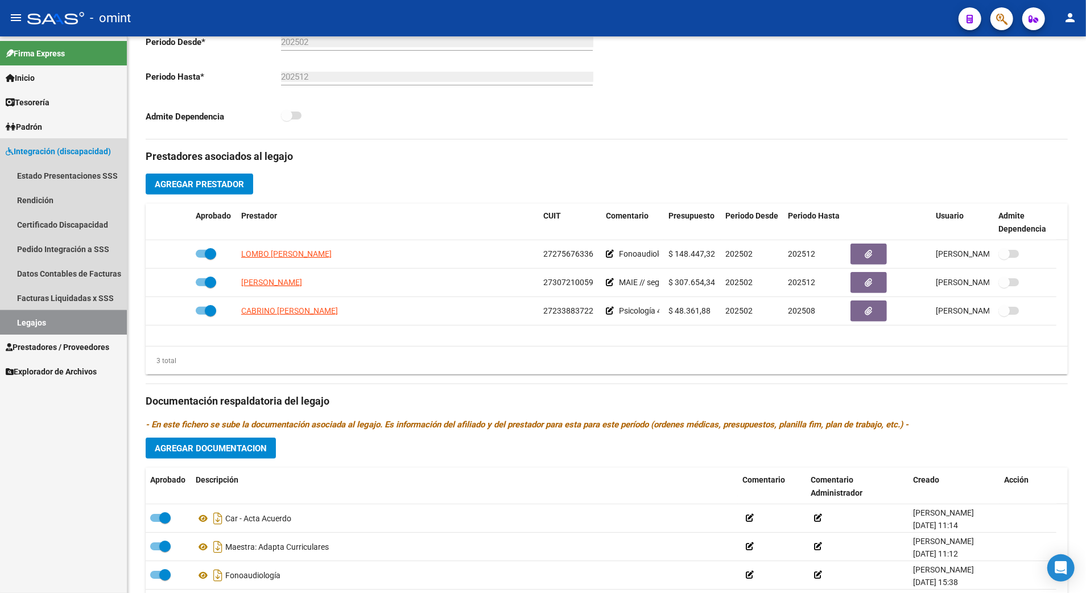
click at [28, 325] on link "Legajos" at bounding box center [63, 322] width 127 height 24
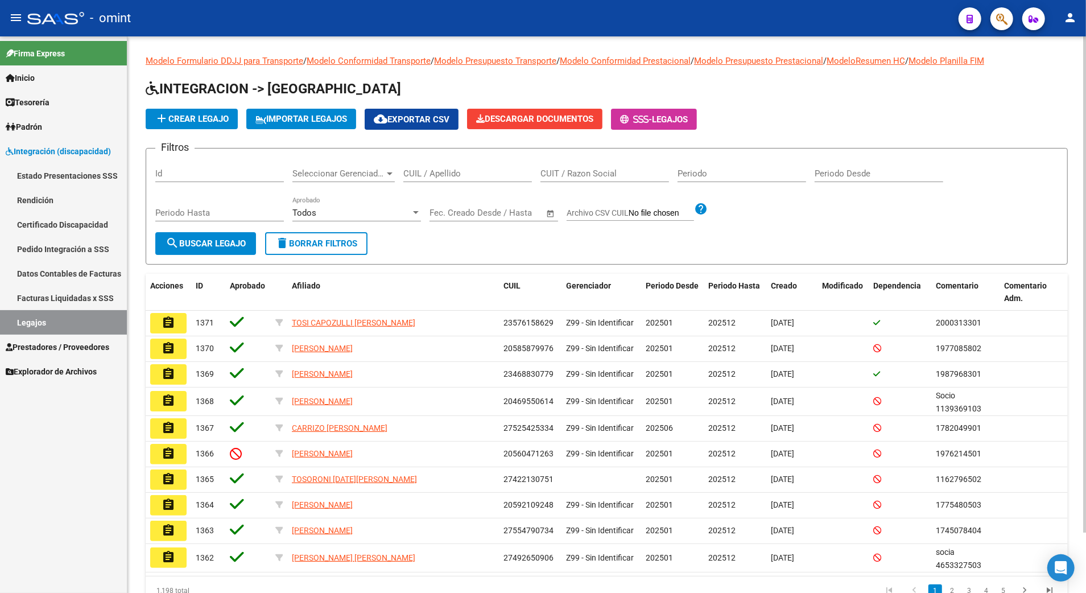
click at [433, 177] on input "CUIL / Apellido" at bounding box center [467, 173] width 129 height 10
paste input "20554063307"
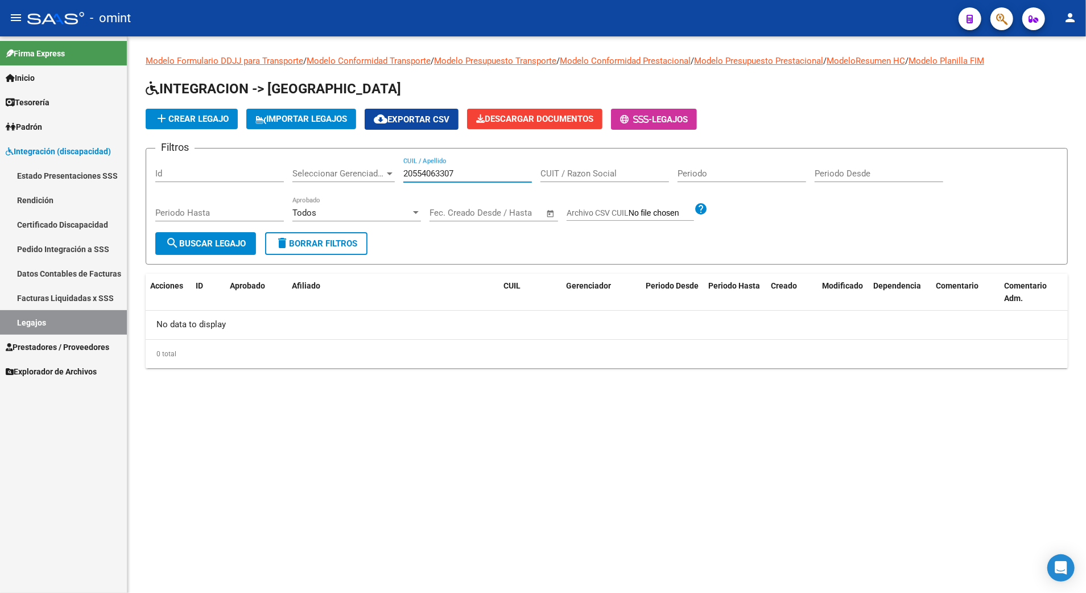
type input "20554063307"
click at [187, 235] on button "search Buscar Legajo" at bounding box center [205, 243] width 101 height 23
click at [212, 241] on span "search Buscar Legajo" at bounding box center [206, 243] width 80 height 10
drag, startPoint x: 462, startPoint y: 174, endPoint x: 362, endPoint y: 170, distance: 100.2
click at [362, 170] on div "Filtros Id Seleccionar Gerenciador Seleccionar Gerenciador 20554063307 CUIL / A…" at bounding box center [606, 195] width 903 height 75
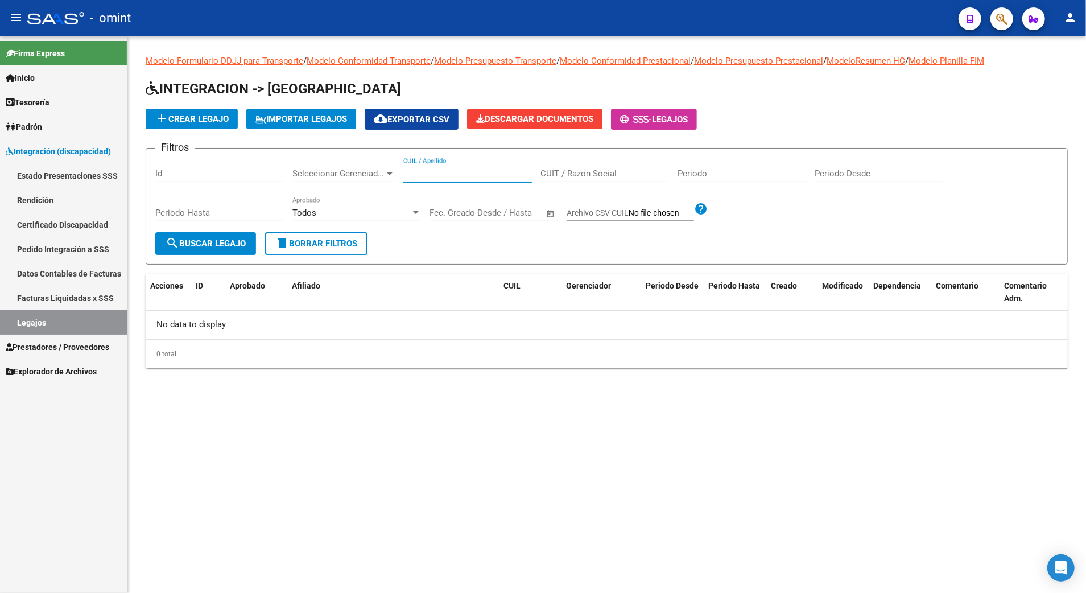
paste input "20554063307"
click at [216, 237] on button "search Buscar Legajo" at bounding box center [205, 243] width 101 height 23
drag, startPoint x: 457, startPoint y: 175, endPoint x: 319, endPoint y: 175, distance: 138.8
click at [319, 175] on div "Filtros Id Seleccionar Gerenciador Seleccionar Gerenciador 20554063307 CUIL / A…" at bounding box center [606, 195] width 903 height 75
type input "d"
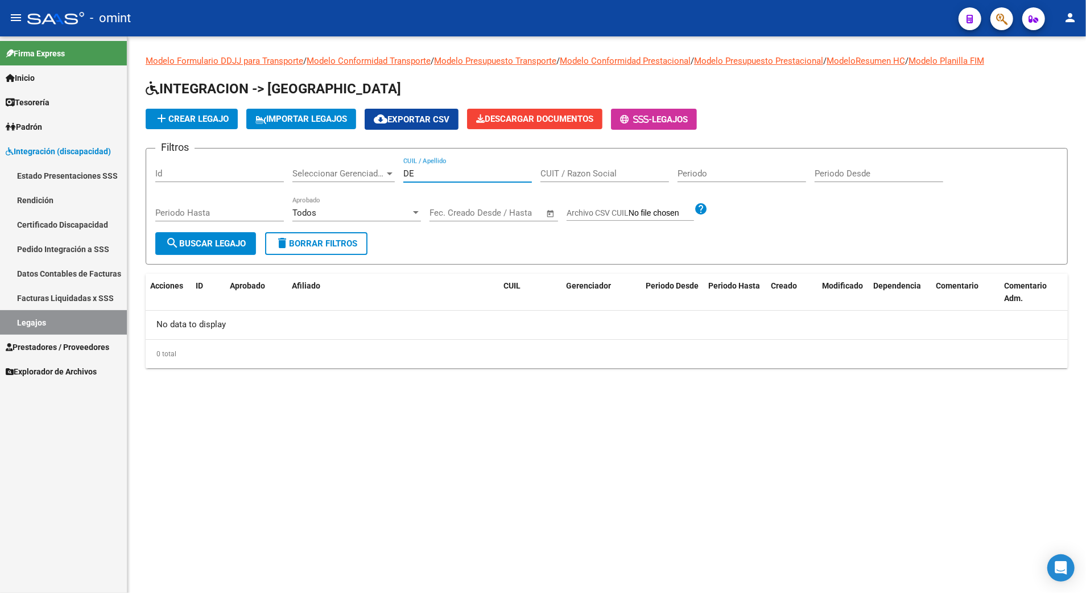
type input "D"
click at [473, 178] on input "CUIL / Apellido" at bounding box center [467, 173] width 129 height 10
type input "20554063307"
click at [194, 250] on button "search Buscar Legajo" at bounding box center [205, 243] width 101 height 23
click at [32, 128] on span "Padrón" at bounding box center [24, 127] width 36 height 13
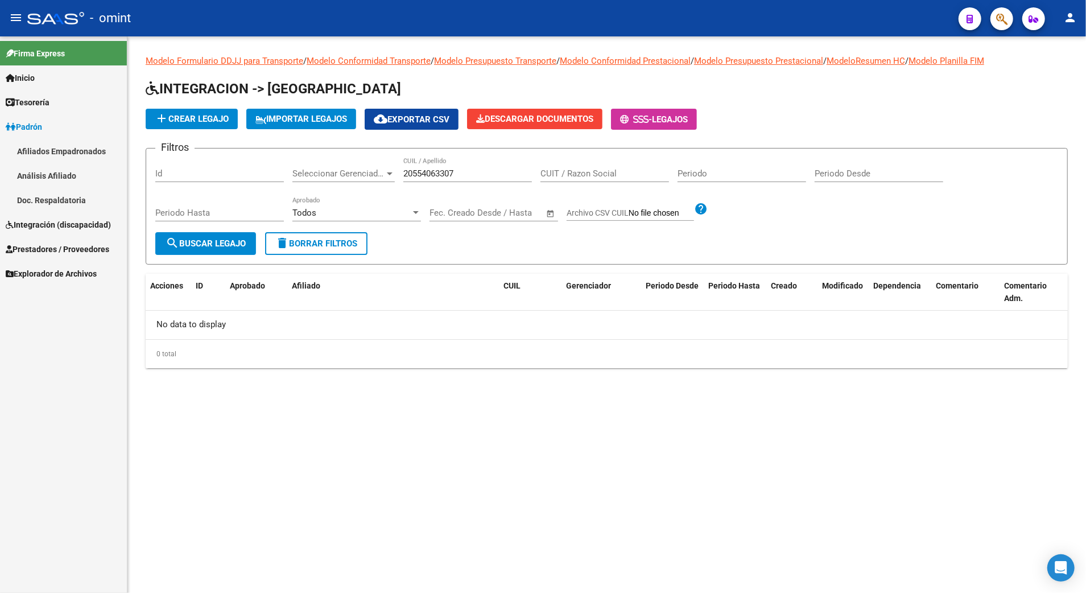
click at [25, 122] on span "Padrón" at bounding box center [24, 127] width 36 height 13
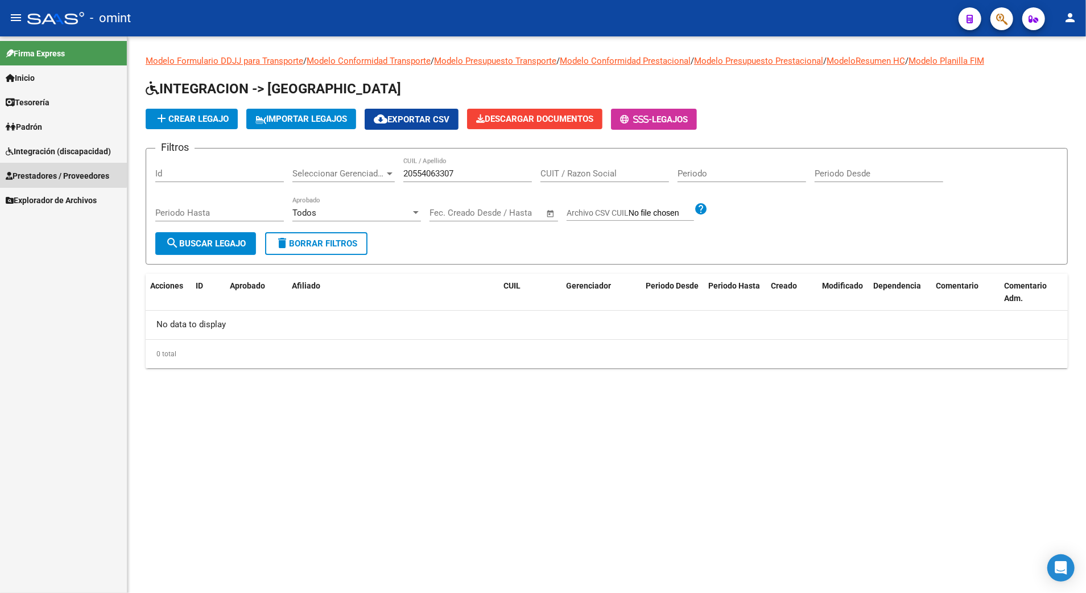
click at [42, 170] on span "Prestadores / Proveedores" at bounding box center [58, 176] width 104 height 13
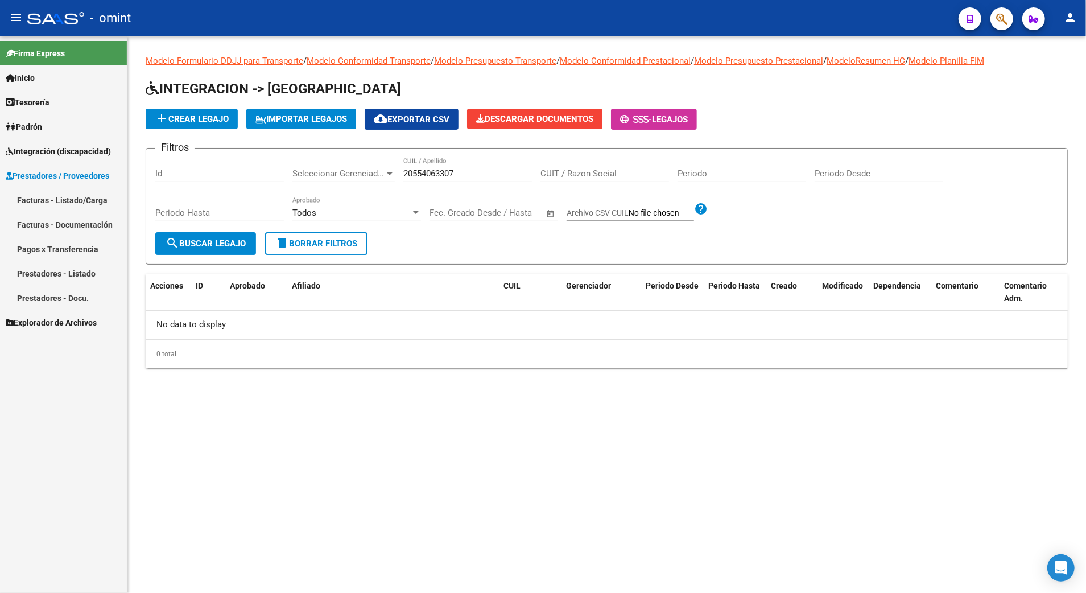
click at [42, 146] on span "Integración (discapacidad)" at bounding box center [58, 151] width 105 height 13
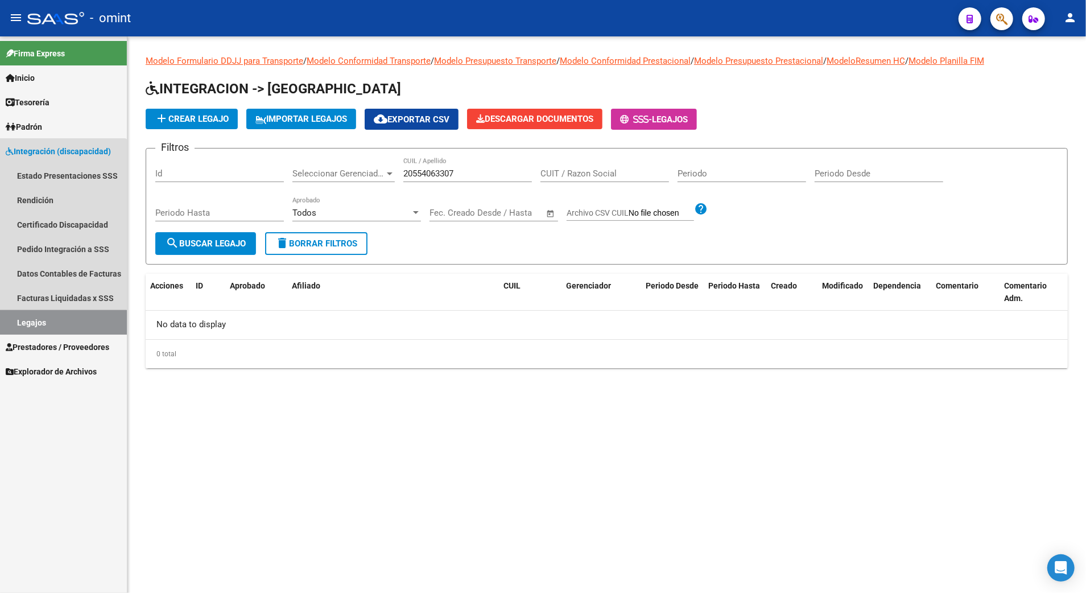
click at [35, 322] on link "Legajos" at bounding box center [63, 322] width 127 height 24
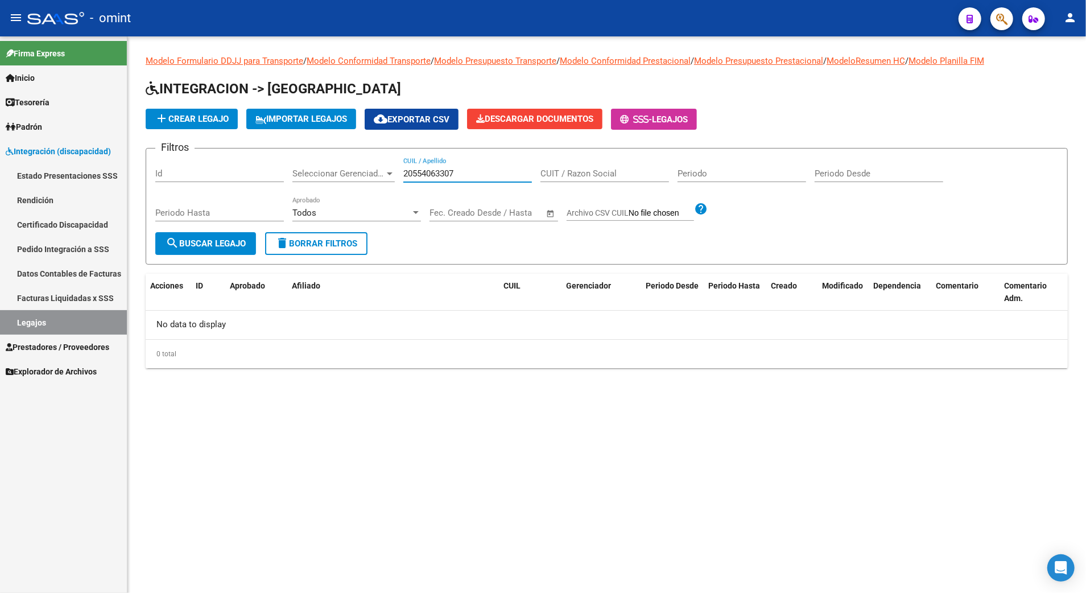
click at [463, 171] on input "20554063307" at bounding box center [467, 173] width 129 height 10
click at [214, 248] on span "search Buscar Legajo" at bounding box center [206, 243] width 80 height 10
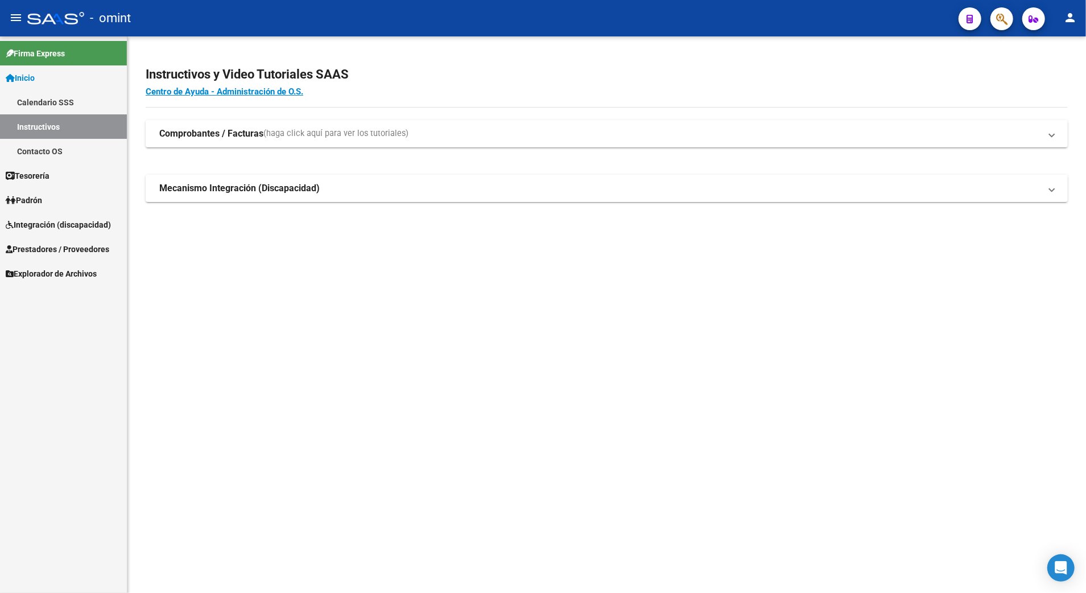
click at [33, 218] on span "Integración (discapacidad)" at bounding box center [58, 224] width 105 height 13
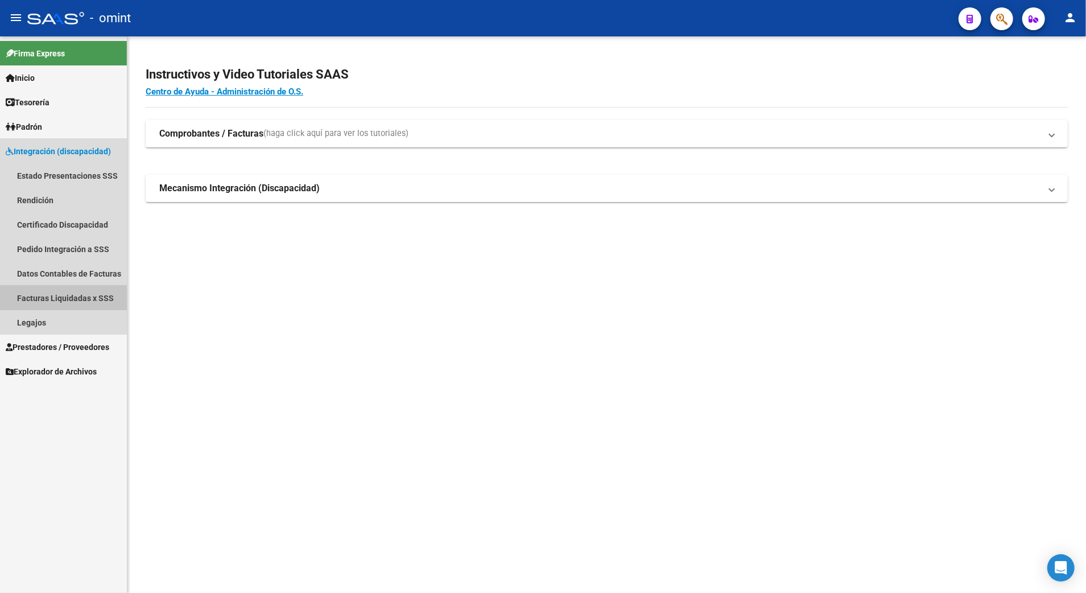
click at [81, 295] on link "Facturas Liquidadas x SSS" at bounding box center [63, 298] width 127 height 24
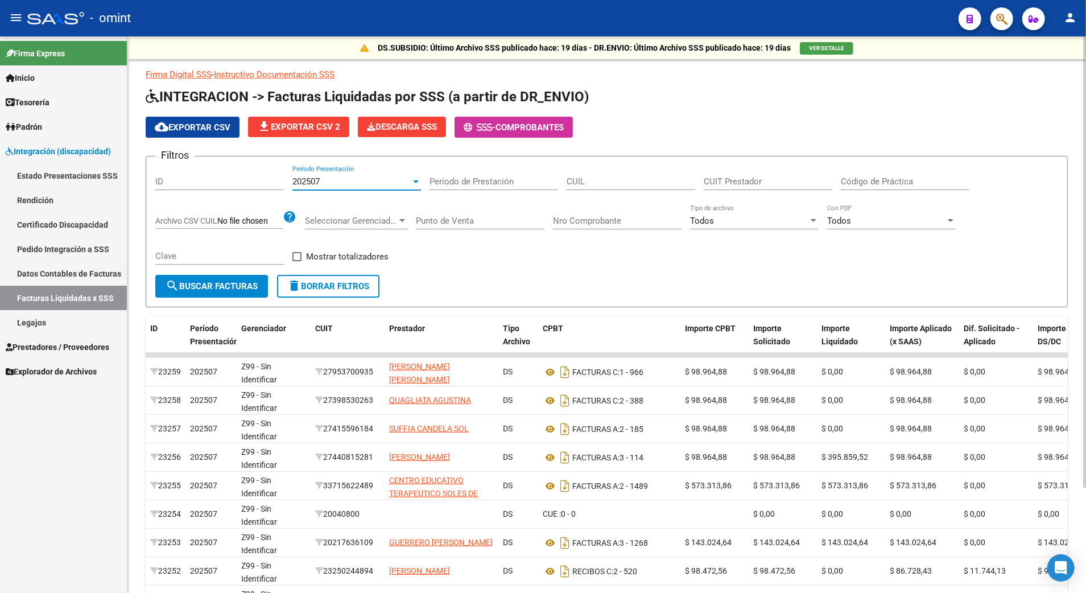
click at [408, 178] on div "202507" at bounding box center [351, 181] width 118 height 10
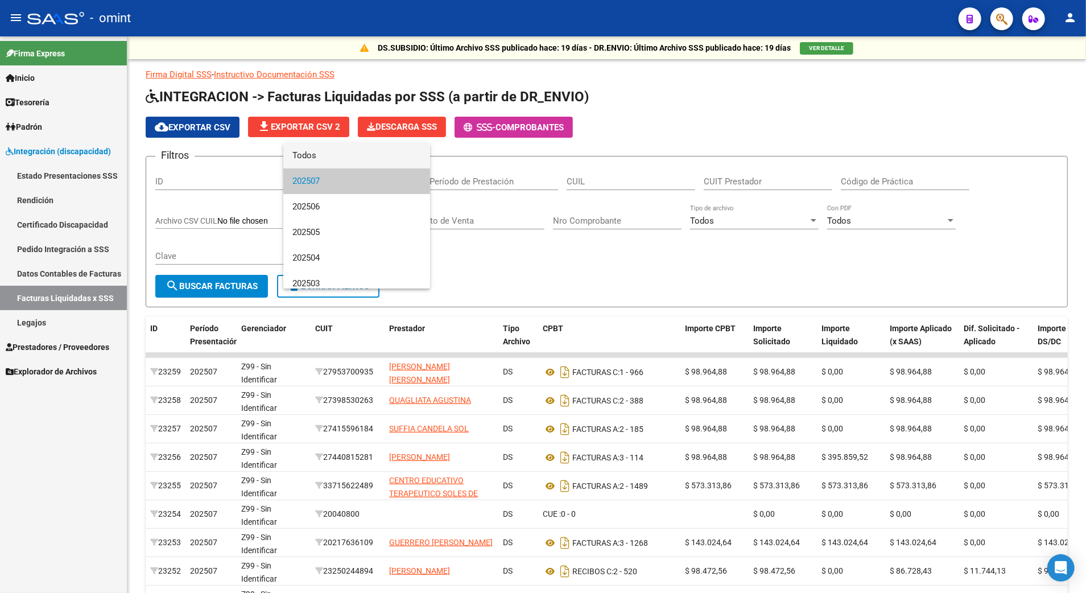
click at [315, 153] on span "Todos" at bounding box center [356, 156] width 129 height 26
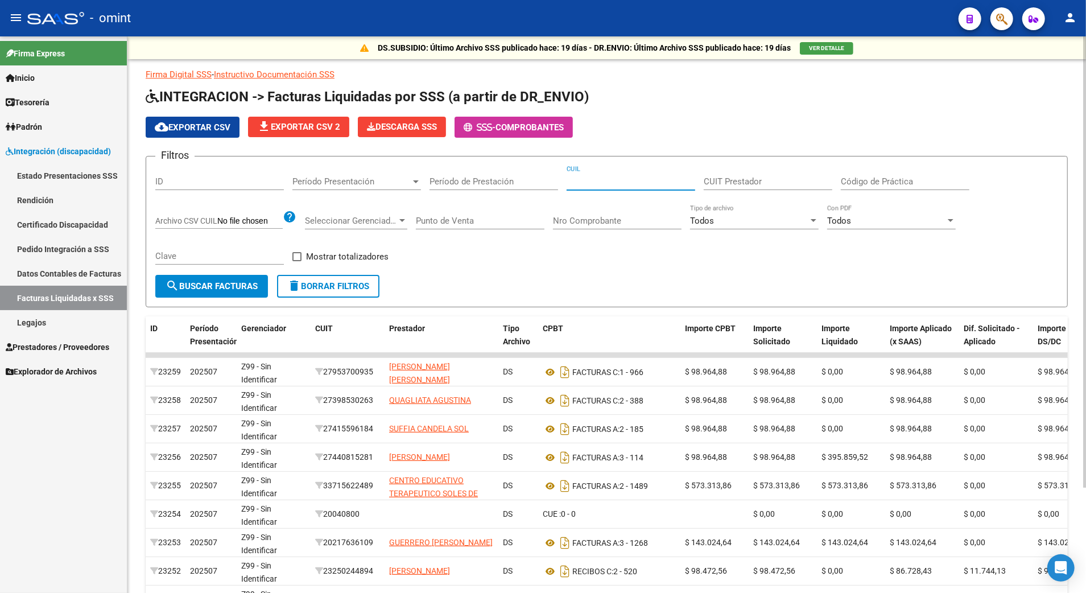
click at [594, 183] on input "CUIL" at bounding box center [631, 181] width 129 height 10
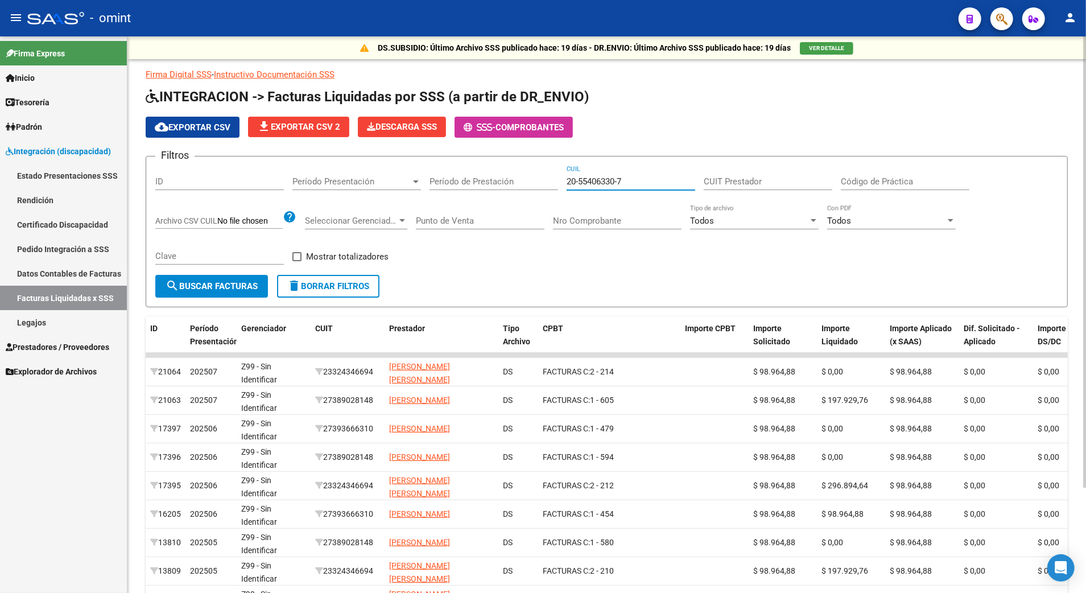
type input "20-55406330-7"
click at [182, 287] on span "search Buscar Facturas" at bounding box center [212, 286] width 92 height 10
